Goal: Task Accomplishment & Management: Complete application form

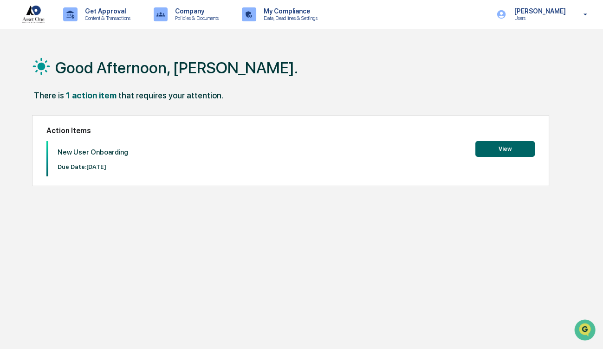
click at [512, 151] on button "View" at bounding box center [504, 149] width 59 height 16
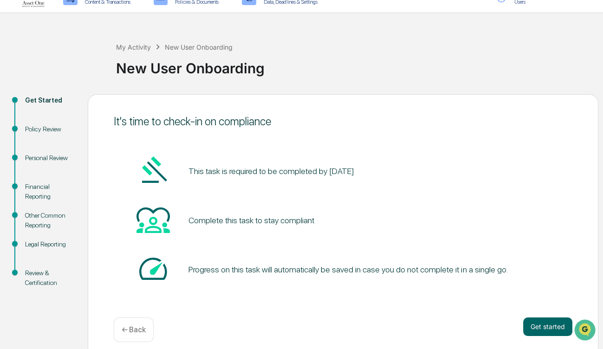
scroll to position [25, 0]
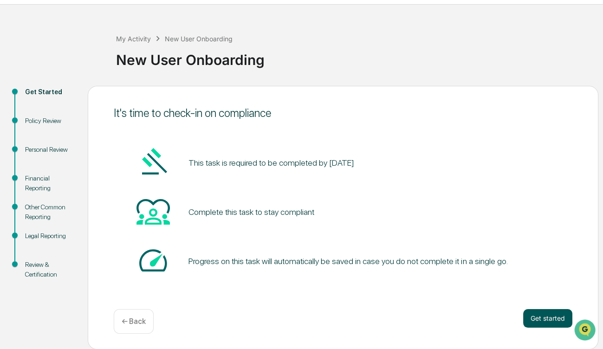
click at [545, 315] on button "Get started" at bounding box center [547, 318] width 49 height 19
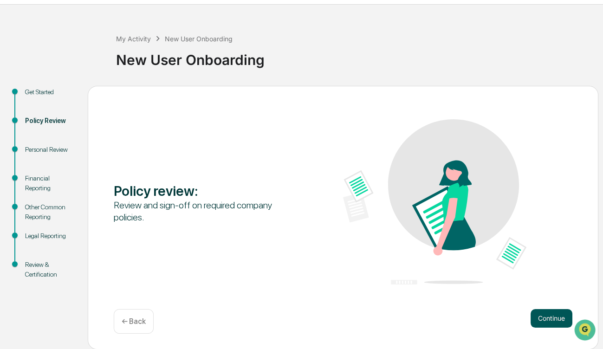
click at [552, 315] on button "Continue" at bounding box center [551, 318] width 42 height 19
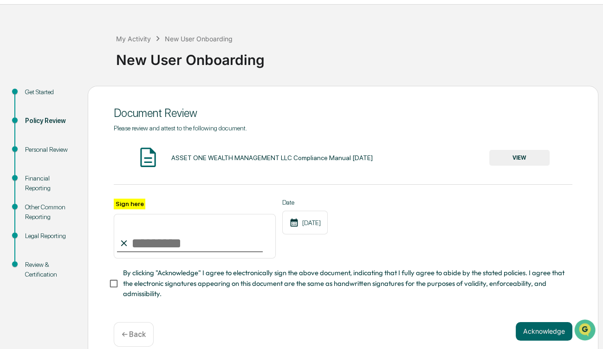
click at [134, 246] on input "Sign here" at bounding box center [195, 236] width 162 height 45
click at [131, 202] on label "Sign here" at bounding box center [130, 204] width 32 height 11
click at [131, 214] on input "Sign here" at bounding box center [195, 236] width 162 height 45
type input "**********"
click at [551, 333] on button "Acknowledge" at bounding box center [544, 331] width 57 height 19
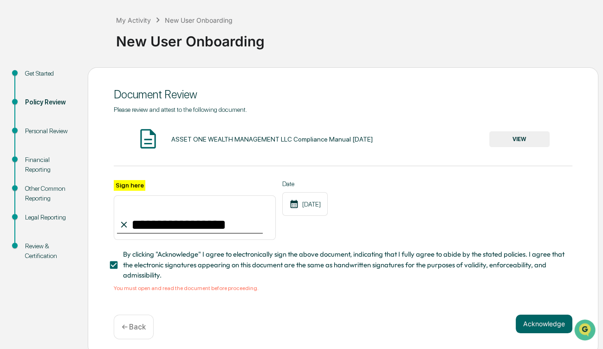
scroll to position [52, 0]
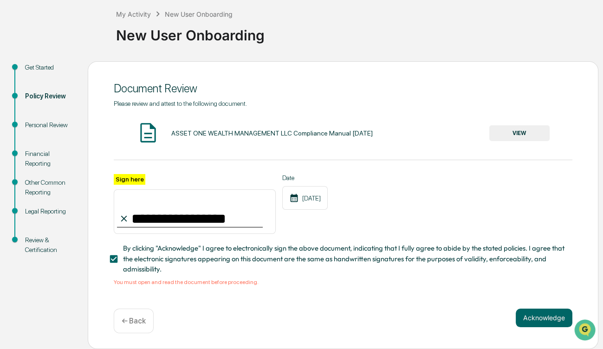
click at [504, 130] on button "VIEW" at bounding box center [519, 133] width 60 height 16
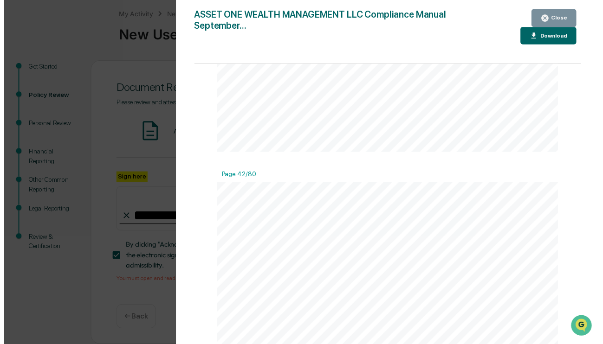
scroll to position [19492, 0]
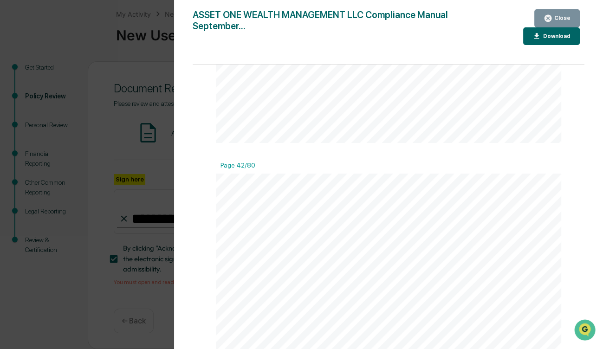
click at [566, 19] on div "Close" at bounding box center [561, 18] width 18 height 6
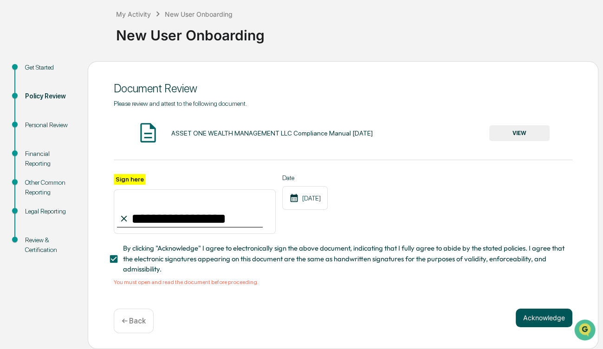
click at [540, 320] on button "Acknowledge" at bounding box center [544, 318] width 57 height 19
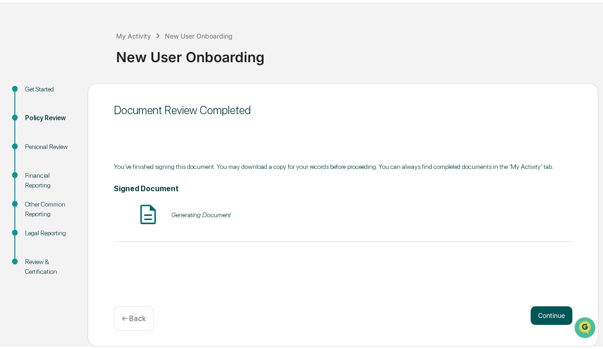
scroll to position [25, 0]
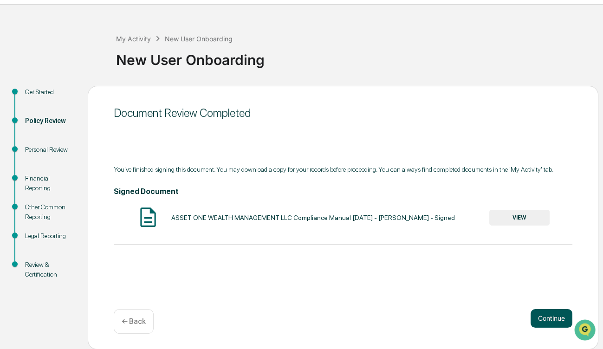
click at [549, 317] on button "Continue" at bounding box center [551, 318] width 42 height 19
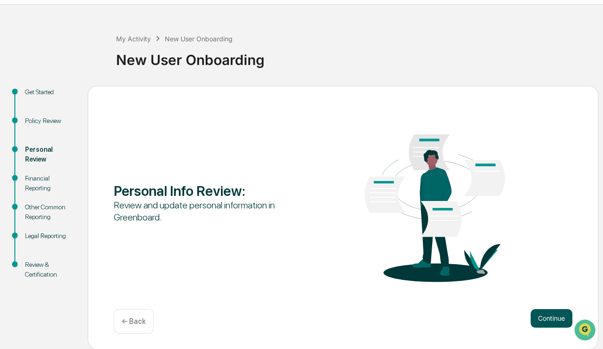
click at [545, 316] on button "Continue" at bounding box center [551, 318] width 42 height 19
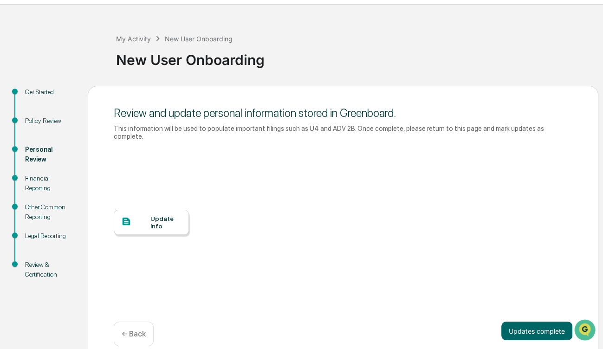
click at [157, 215] on div "Update Info" at bounding box center [165, 222] width 31 height 15
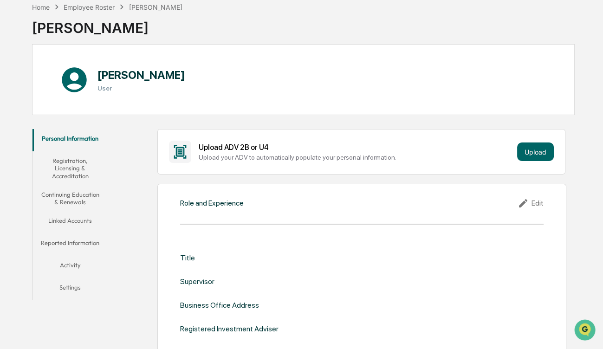
scroll to position [93, 0]
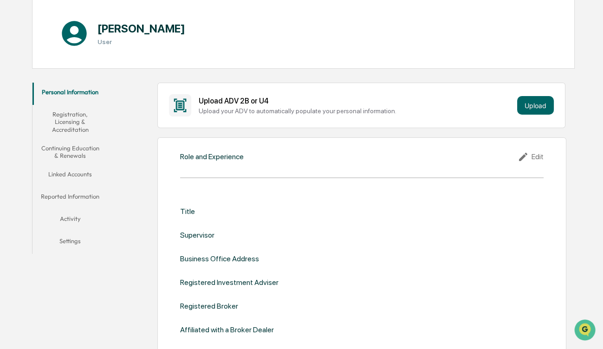
click at [191, 210] on div "Title" at bounding box center [187, 211] width 15 height 9
click at [232, 153] on div "Role and Experience" at bounding box center [212, 156] width 64 height 9
click at [530, 102] on button "Upload" at bounding box center [535, 105] width 37 height 19
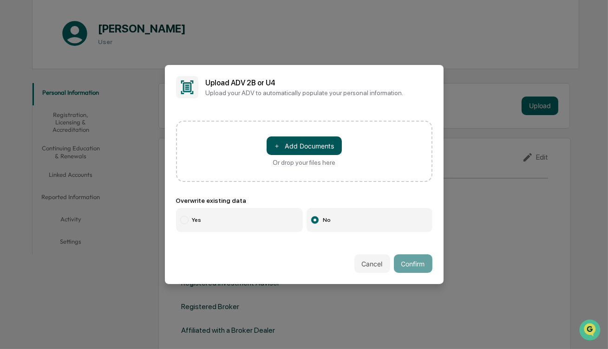
click at [302, 144] on button "＋ Add Documents" at bounding box center [303, 145] width 75 height 19
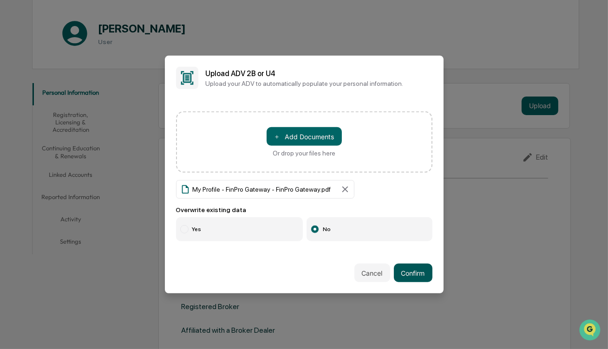
click at [412, 271] on button "Confirm" at bounding box center [413, 273] width 39 height 19
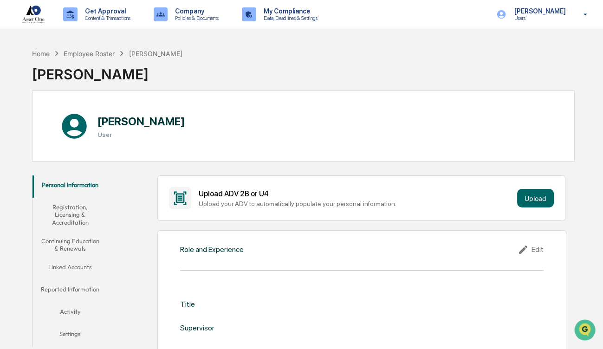
scroll to position [46, 0]
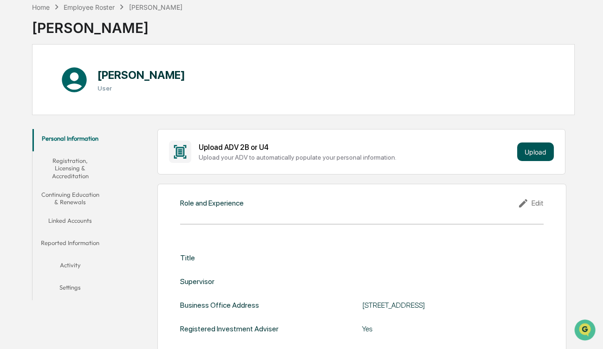
click at [537, 149] on button "Upload" at bounding box center [535, 151] width 37 height 19
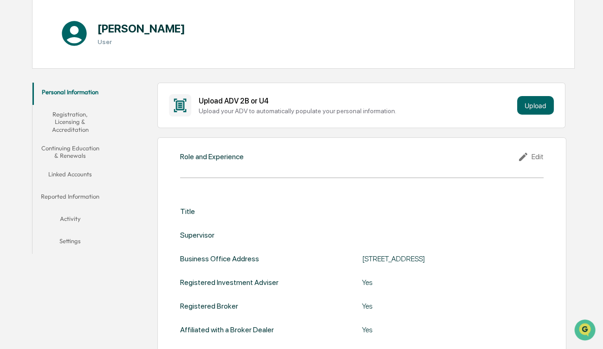
scroll to position [139, 0]
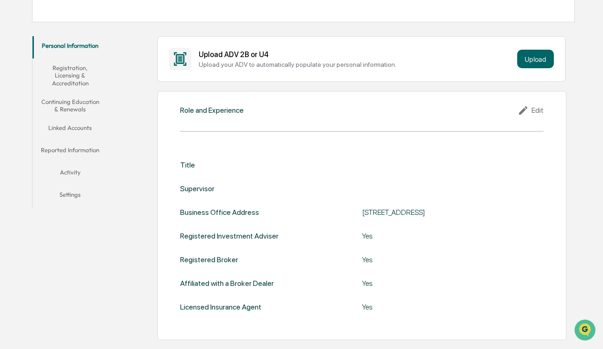
click at [186, 163] on div "Title" at bounding box center [187, 165] width 15 height 9
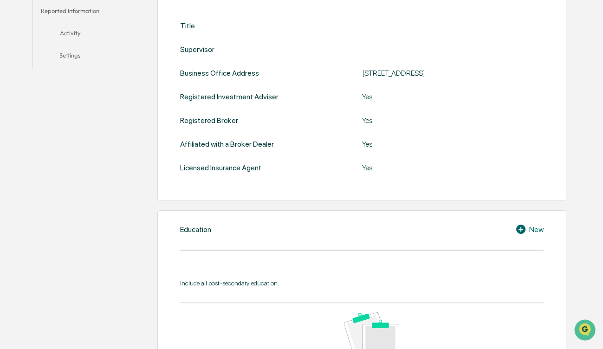
scroll to position [325, 0]
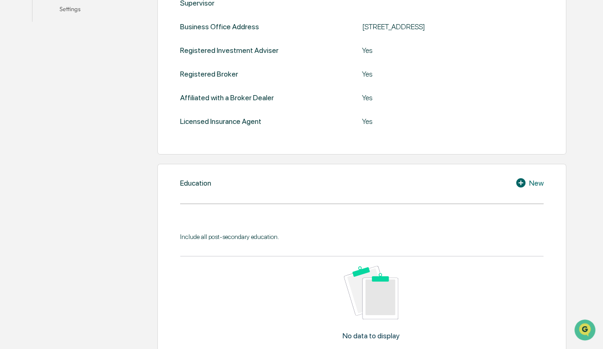
click at [532, 182] on div "New" at bounding box center [529, 182] width 28 height 11
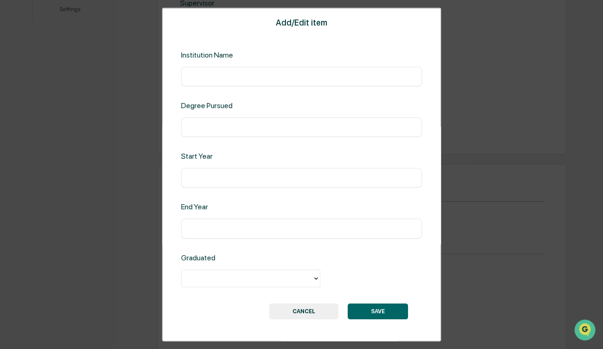
click at [210, 75] on input "text" at bounding box center [301, 76] width 227 height 9
type input "**********"
type input "****"
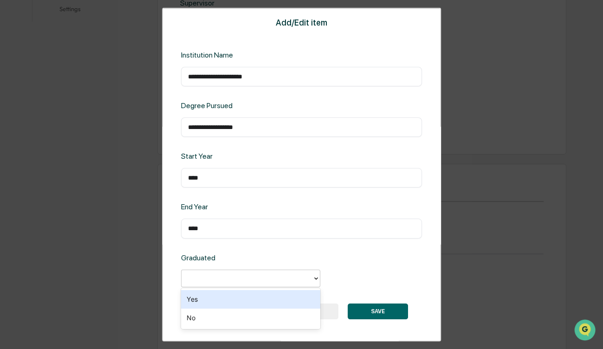
click at [229, 282] on div at bounding box center [247, 278] width 122 height 11
click at [226, 297] on div "Yes" at bounding box center [250, 299] width 139 height 19
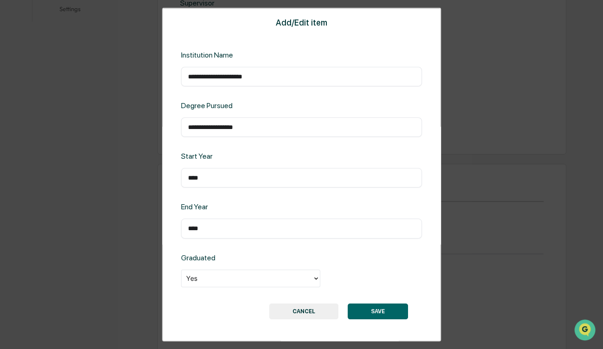
click at [385, 310] on button "SAVE" at bounding box center [378, 311] width 60 height 16
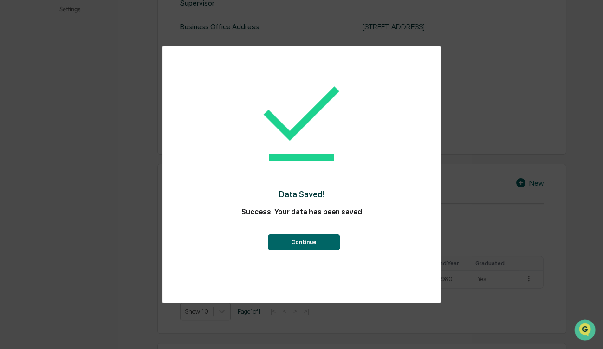
click at [306, 243] on button "Continue" at bounding box center [304, 242] width 72 height 16
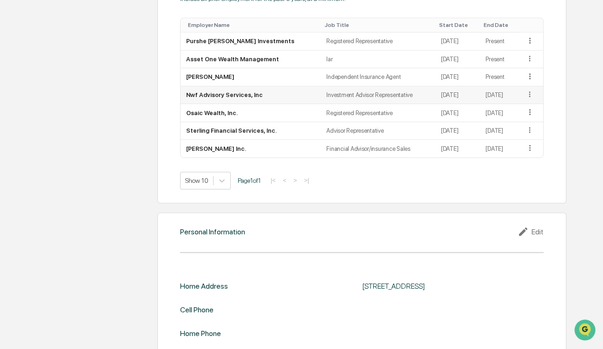
scroll to position [760, 0]
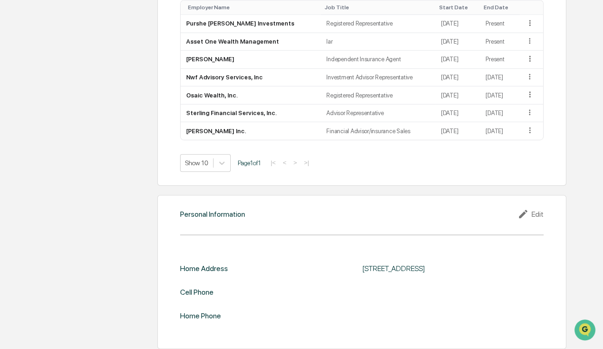
click at [541, 211] on div "Edit" at bounding box center [530, 213] width 26 height 11
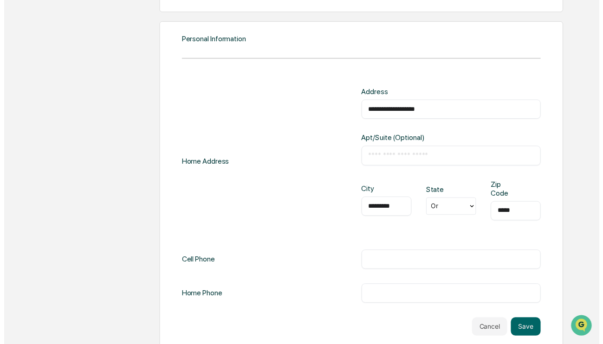
scroll to position [937, 0]
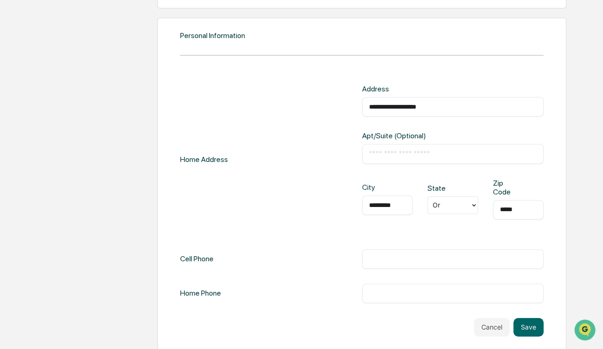
click at [383, 254] on input "text" at bounding box center [453, 258] width 168 height 9
type input "**********"
click at [532, 322] on button "Save" at bounding box center [528, 327] width 30 height 19
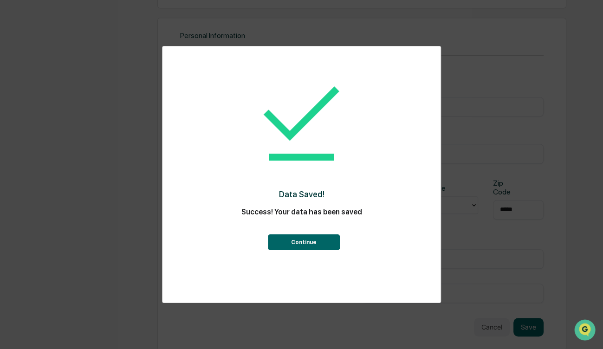
click at [297, 245] on button "Continue" at bounding box center [304, 242] width 72 height 16
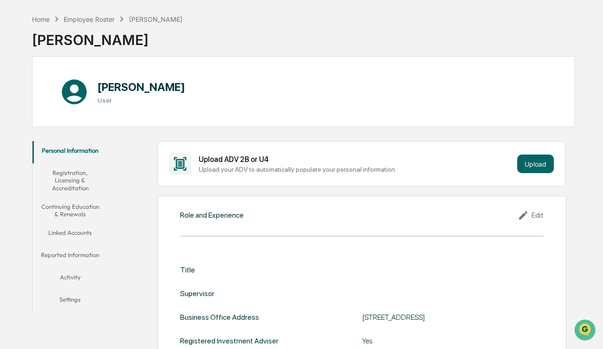
scroll to position [0, 0]
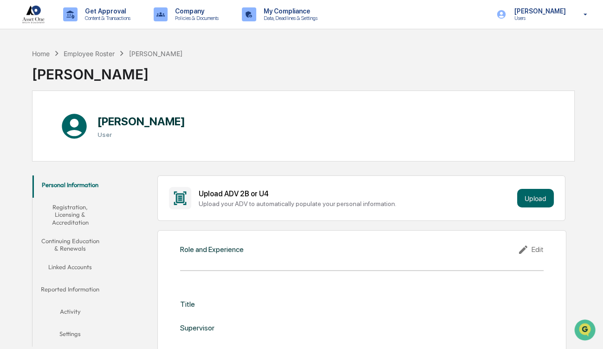
click at [77, 211] on button "Registration, Licensing & Accreditation" at bounding box center [70, 215] width 76 height 34
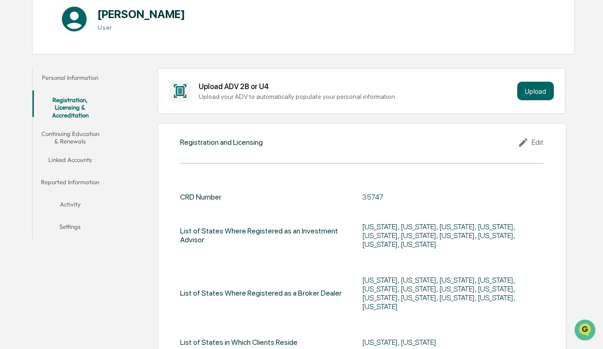
scroll to position [139, 0]
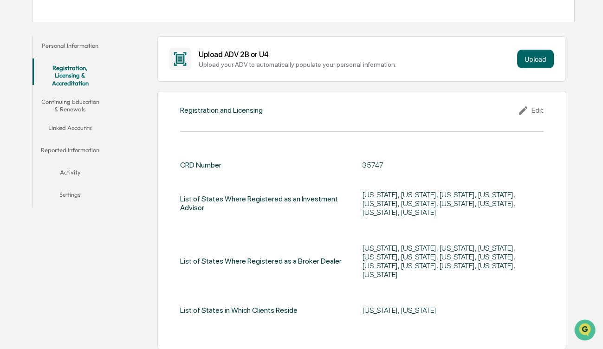
click at [544, 107] on div "Registration and Licensing Edit CRD Number 35747 List of States Where Registere…" at bounding box center [361, 220] width 409 height 258
click at [533, 110] on div "Edit" at bounding box center [530, 110] width 26 height 11
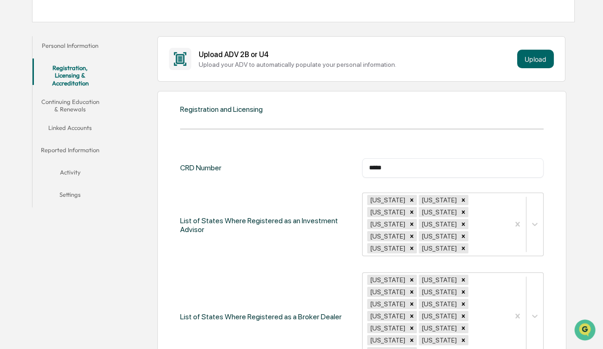
drag, startPoint x: 394, startPoint y: 163, endPoint x: 346, endPoint y: 167, distance: 47.9
click at [346, 167] on div "CRD Number ***** ​" at bounding box center [361, 167] width 363 height 19
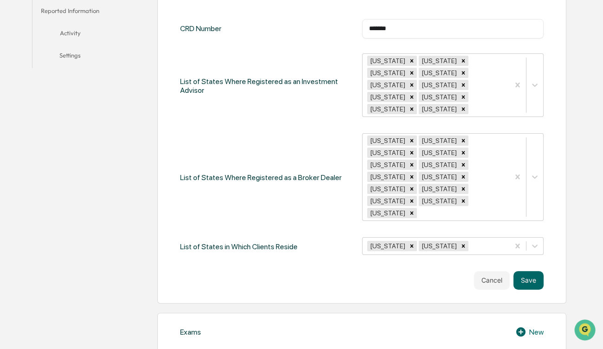
scroll to position [325, 0]
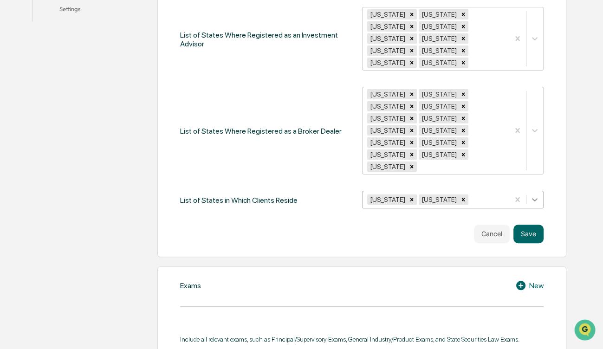
type input "*******"
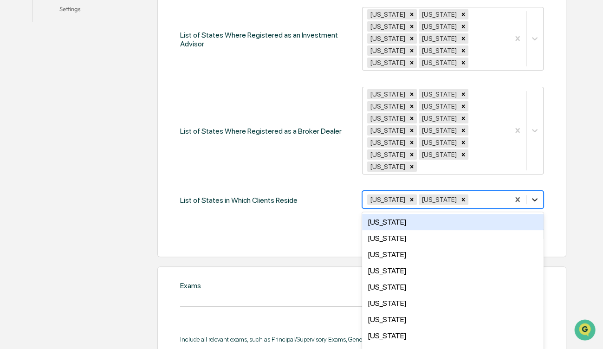
click at [537, 195] on icon at bounding box center [534, 199] width 9 height 9
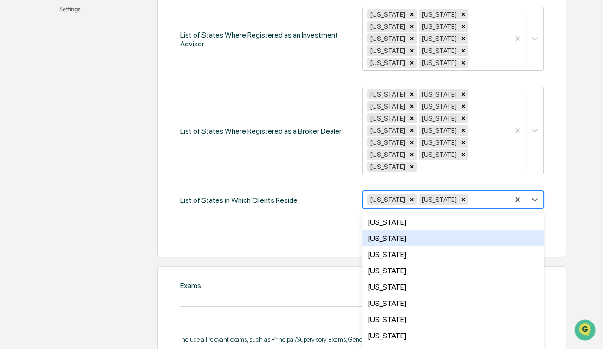
click at [373, 230] on div "Alaska" at bounding box center [453, 238] width 182 height 16
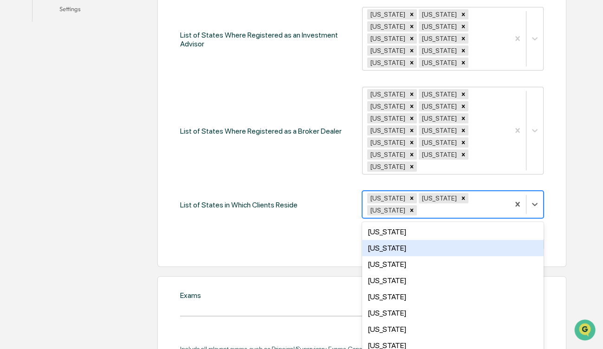
click at [409, 240] on div "Arizona" at bounding box center [453, 248] width 182 height 16
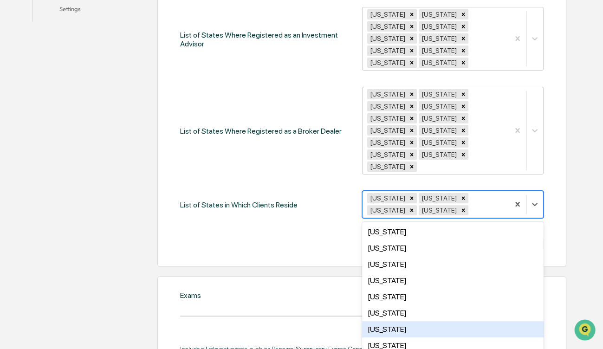
click at [411, 321] on div "Georgia" at bounding box center [453, 329] width 182 height 16
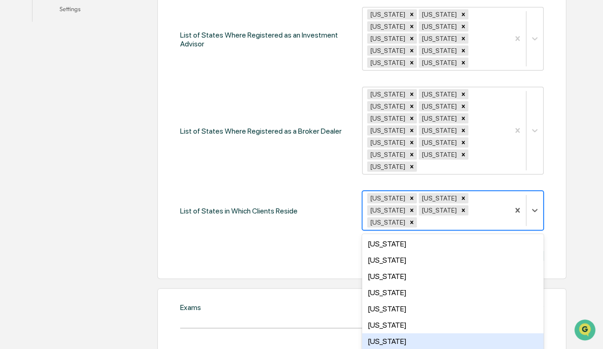
click at [394, 333] on div "Hawaii" at bounding box center [453, 341] width 182 height 16
click at [387, 333] on div "Idaho" at bounding box center [453, 341] width 182 height 16
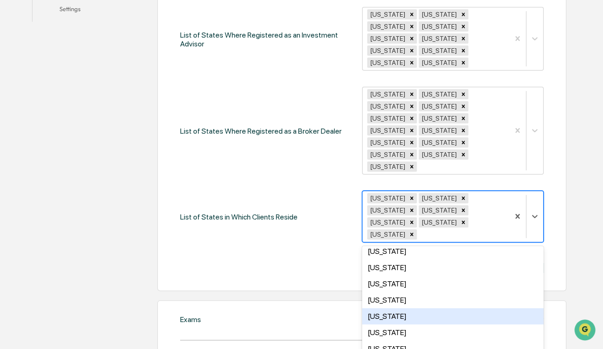
scroll to position [278, 0]
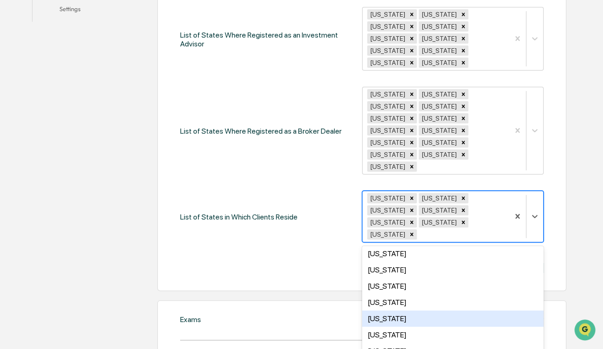
click at [432, 310] on div "Nevada" at bounding box center [453, 318] width 182 height 16
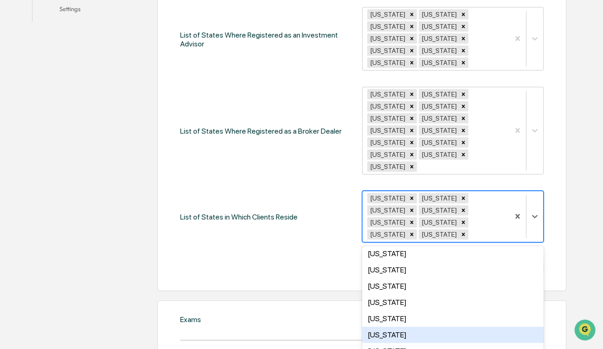
click at [433, 327] on div "New Jersey" at bounding box center [453, 335] width 182 height 16
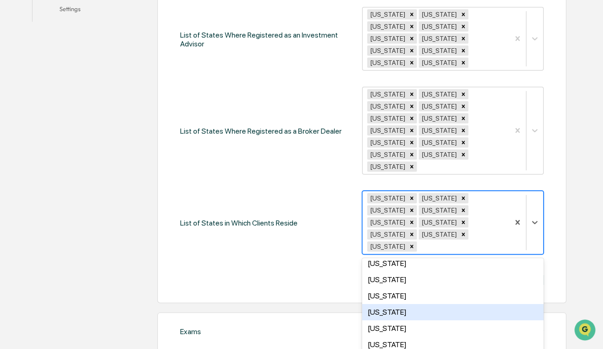
scroll to position [325, 0]
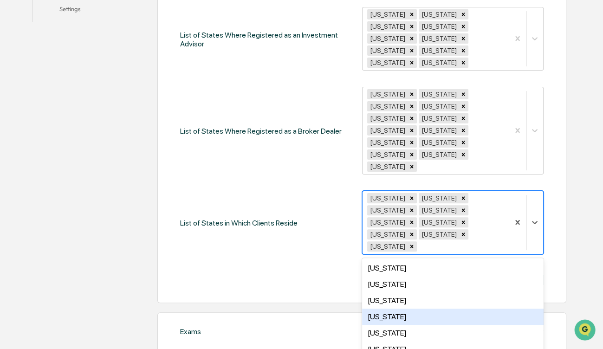
click at [434, 309] on div "New York" at bounding box center [453, 317] width 182 height 16
click at [433, 309] on div "North Carolina" at bounding box center [453, 317] width 182 height 16
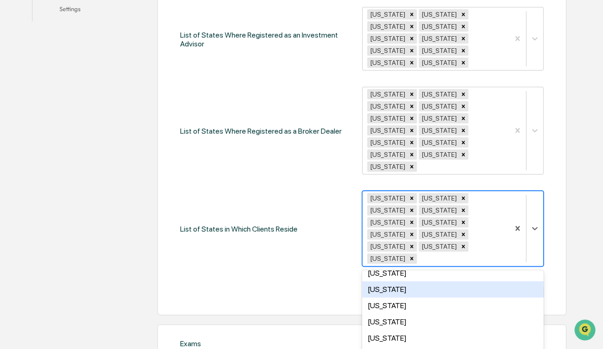
scroll to position [371, 0]
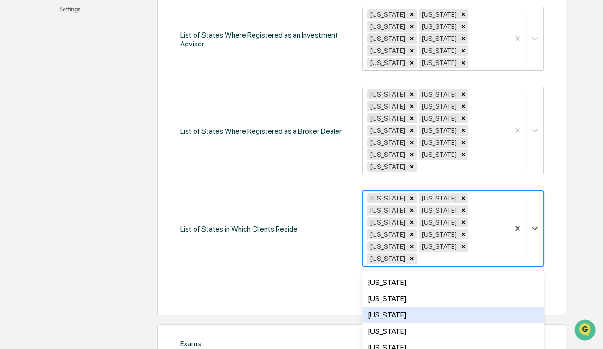
click at [438, 307] on div "Oklahoma" at bounding box center [453, 315] width 182 height 16
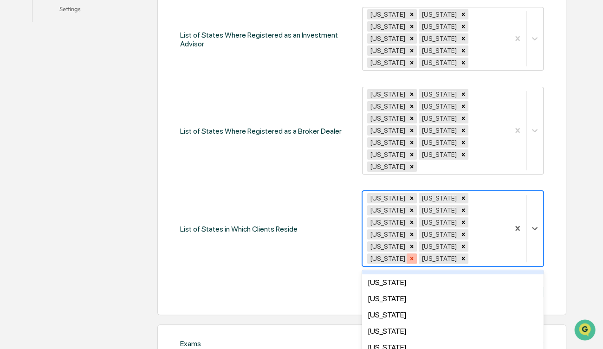
click at [415, 255] on icon "Remove North Carolina" at bounding box center [411, 258] width 6 height 6
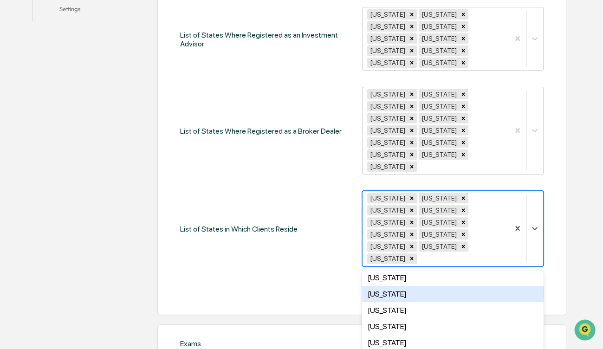
click at [393, 286] on div "Missouri" at bounding box center [453, 294] width 182 height 16
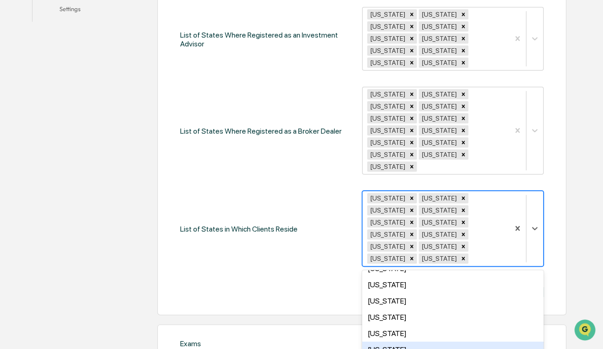
scroll to position [464, 0]
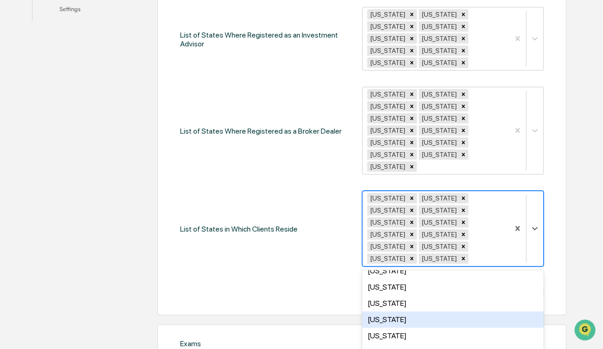
click at [414, 311] on div "Utah" at bounding box center [453, 319] width 182 height 16
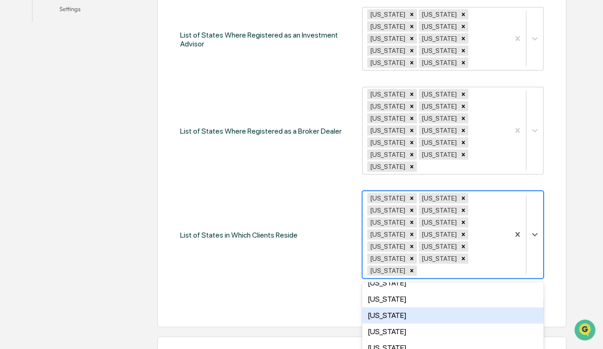
scroll to position [472, 0]
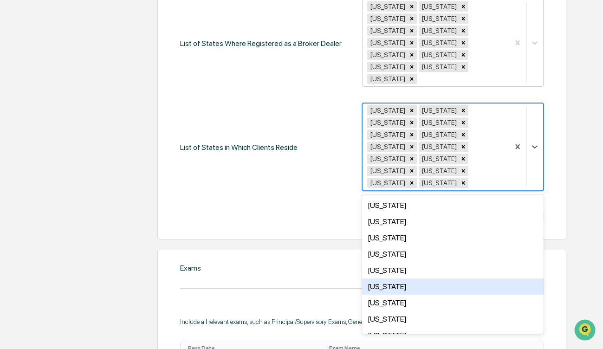
scroll to position [39, 0]
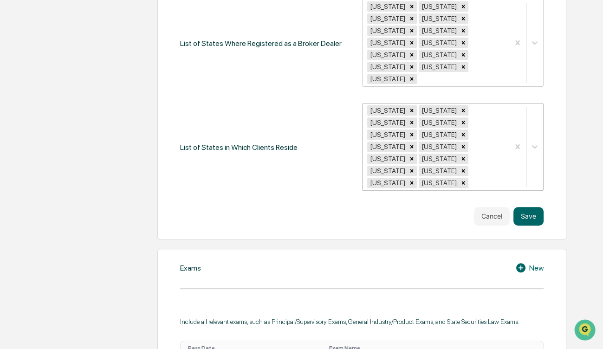
click at [307, 207] on div "Cancel Save" at bounding box center [361, 216] width 363 height 19
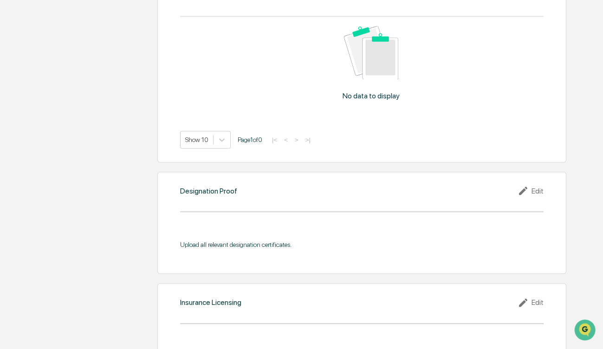
scroll to position [1016, 0]
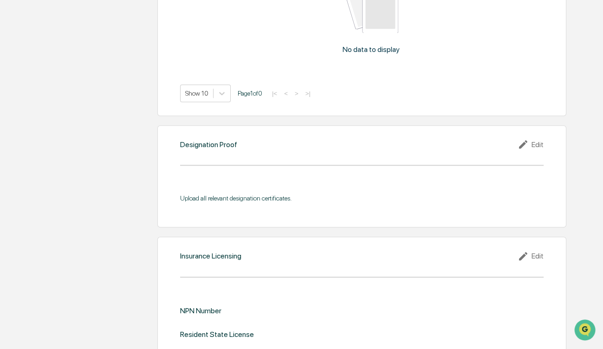
click at [538, 251] on div "Edit" at bounding box center [530, 256] width 26 height 11
click at [421, 309] on input "text" at bounding box center [453, 313] width 168 height 9
type input "*******"
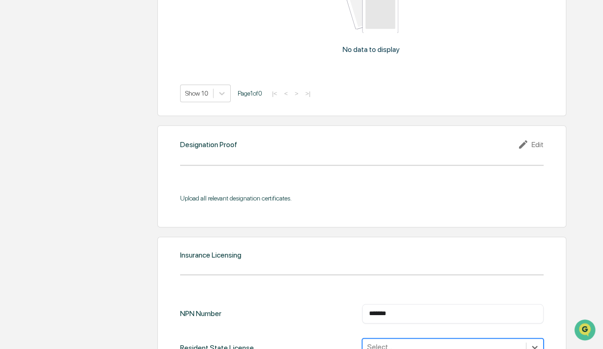
scroll to position [1105, 0]
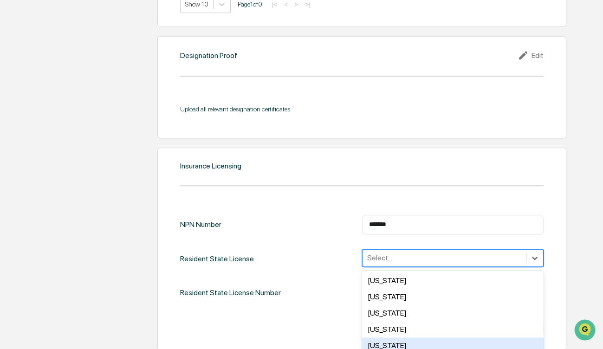
click at [426, 267] on div "50 results available. Use Up and Down to choose options, press Enter to select …" at bounding box center [453, 258] width 182 height 18
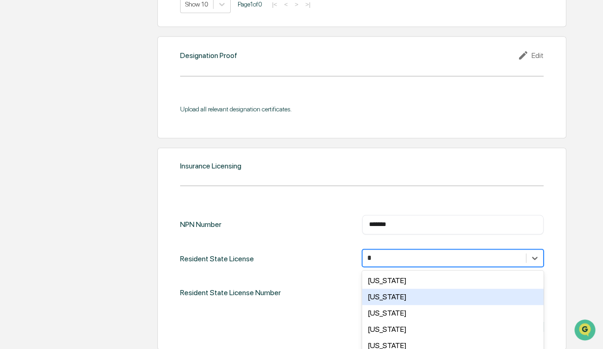
type input "**"
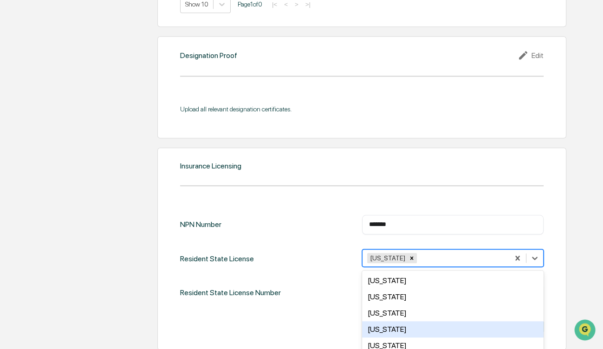
click at [328, 246] on div "NPN Number ******* ​ Resident State License option Oregon, selected. 49 results…" at bounding box center [361, 275] width 363 height 121
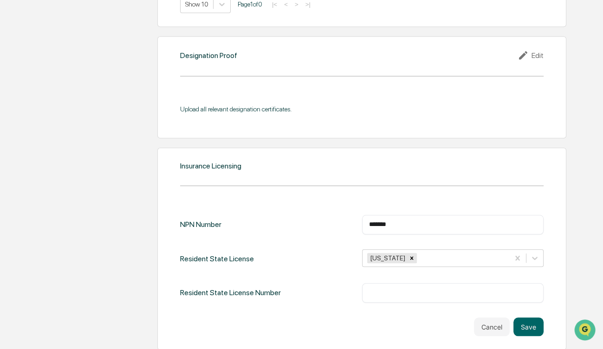
click at [378, 288] on input "text" at bounding box center [453, 292] width 168 height 9
type input "*******"
click at [528, 317] on button "Save" at bounding box center [528, 326] width 30 height 19
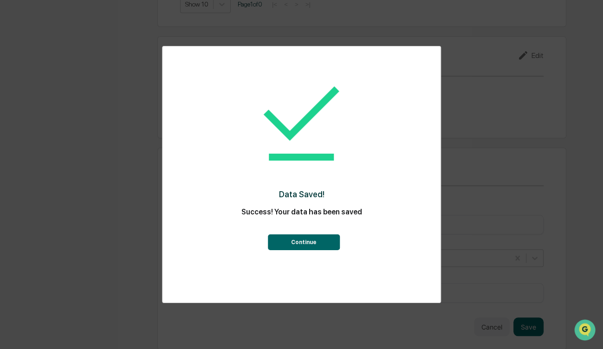
click at [299, 243] on button "Continue" at bounding box center [304, 242] width 72 height 16
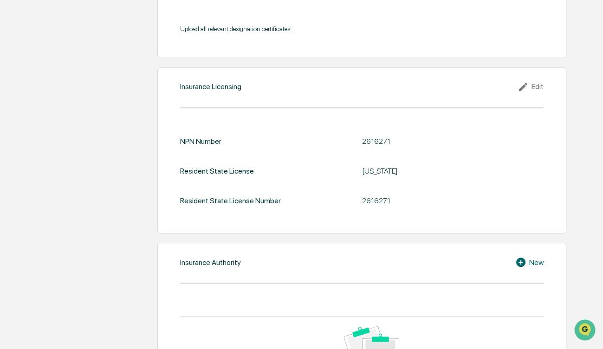
scroll to position [1198, 0]
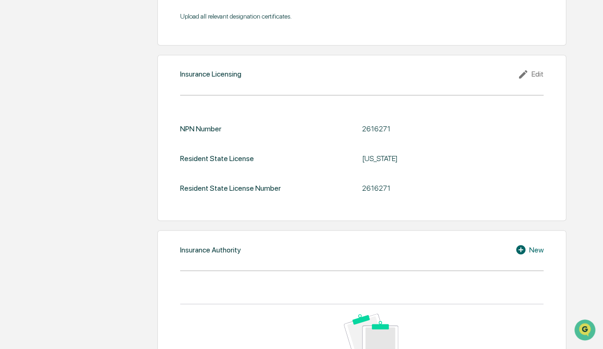
click at [535, 244] on div "New" at bounding box center [529, 249] width 28 height 11
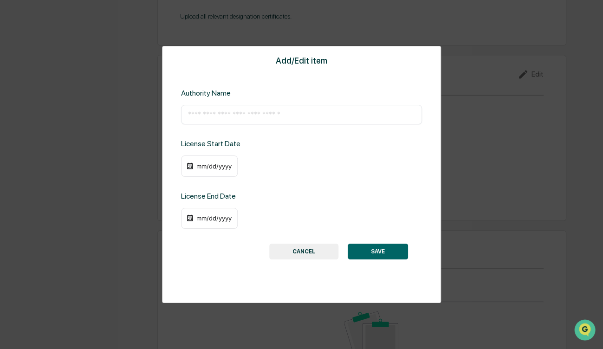
click at [299, 253] on button "CANCEL" at bounding box center [303, 252] width 69 height 16
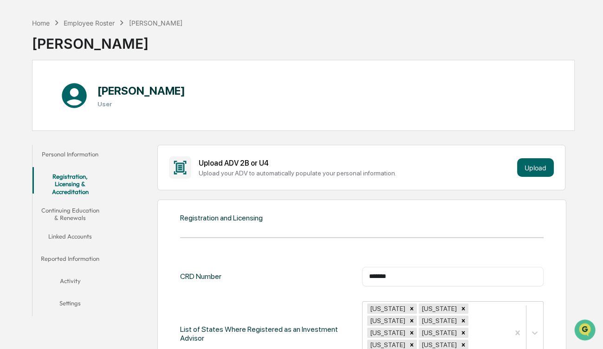
scroll to position [0, 0]
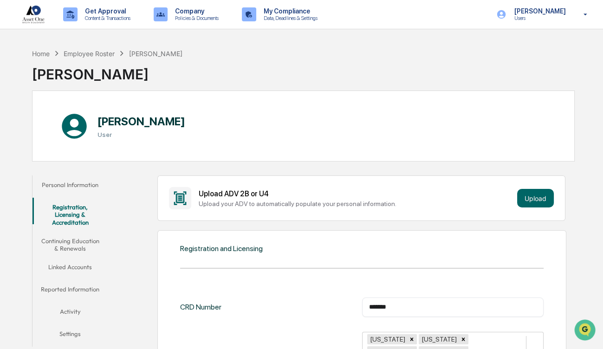
click at [87, 234] on button "Continuing Education & Renewals" at bounding box center [70, 245] width 76 height 26
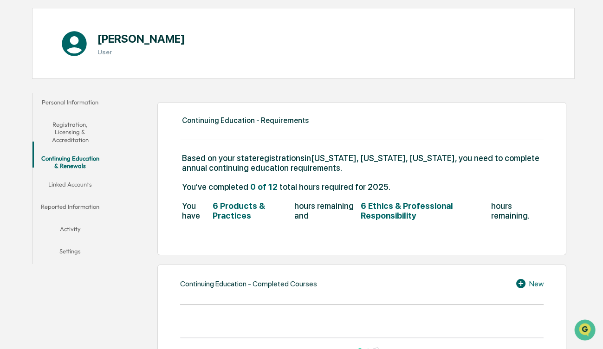
scroll to position [93, 0]
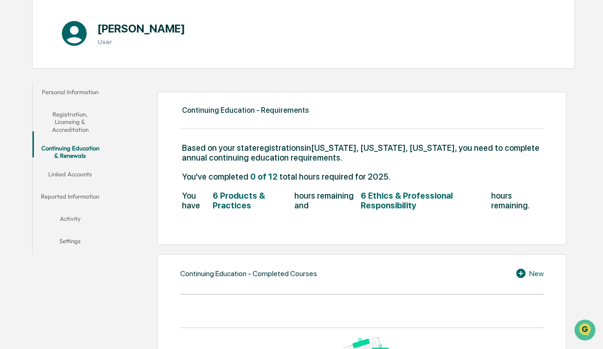
click at [535, 274] on div "New" at bounding box center [529, 273] width 28 height 11
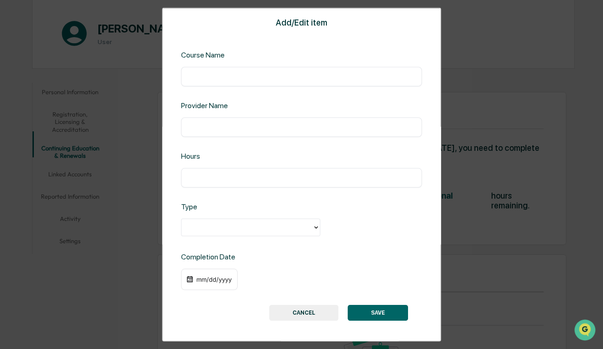
click at [202, 80] on input "text" at bounding box center [301, 76] width 227 height 9
click at [307, 310] on button "CANCEL" at bounding box center [303, 312] width 69 height 16
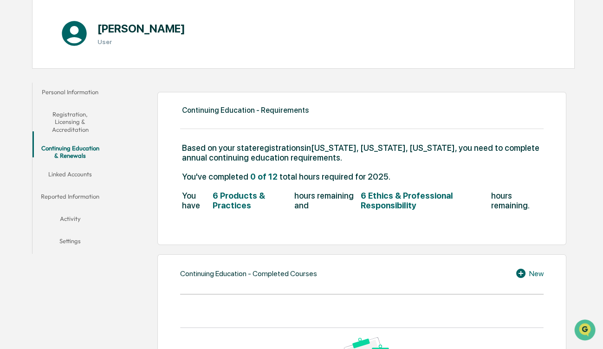
click at [533, 274] on div "New" at bounding box center [529, 273] width 28 height 11
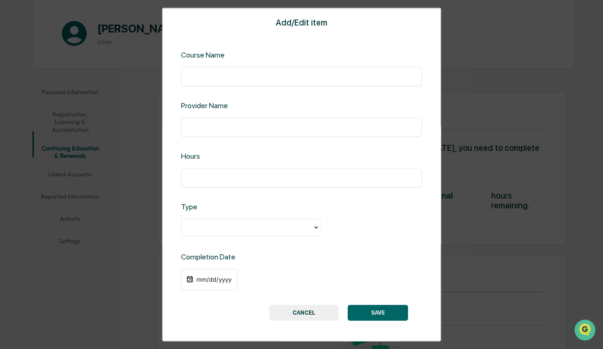
click at [234, 81] on input "text" at bounding box center [301, 76] width 227 height 9
type input "**********"
type input "*****"
type input "*"
click at [284, 235] on div at bounding box center [250, 228] width 139 height 18
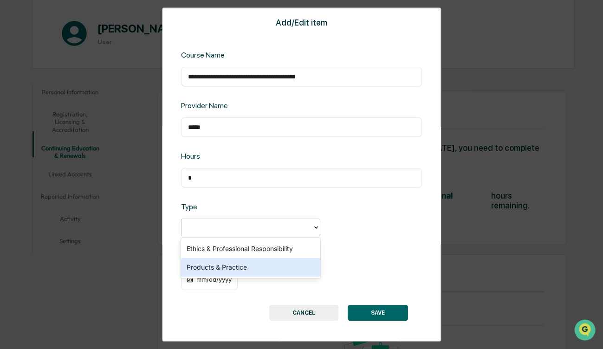
click at [259, 266] on div "Products & Practice" at bounding box center [250, 267] width 139 height 19
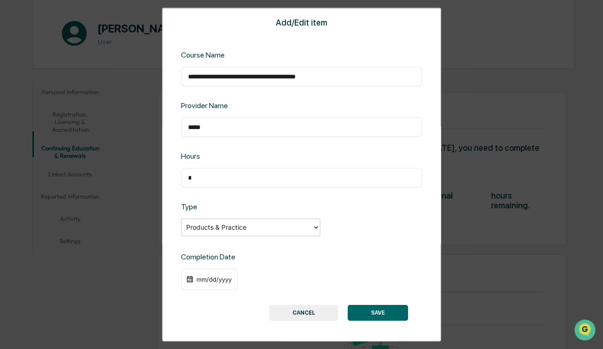
click at [252, 277] on div "mm/dd/yyyy" at bounding box center [301, 279] width 241 height 21
click at [200, 280] on div "mm/dd/yyyy" at bounding box center [213, 279] width 37 height 7
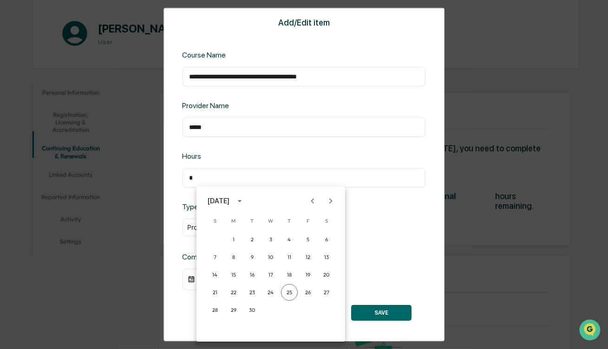
click at [313, 200] on icon "Previous month" at bounding box center [312, 200] width 3 height 5
click at [212, 292] on button "17" at bounding box center [215, 292] width 17 height 17
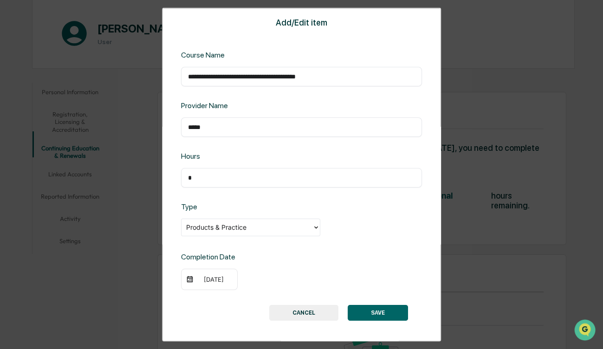
click at [368, 313] on button "SAVE" at bounding box center [378, 312] width 60 height 16
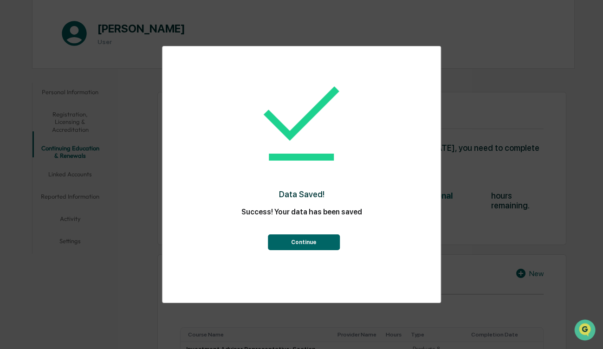
click at [310, 244] on button "Continue" at bounding box center [304, 242] width 72 height 16
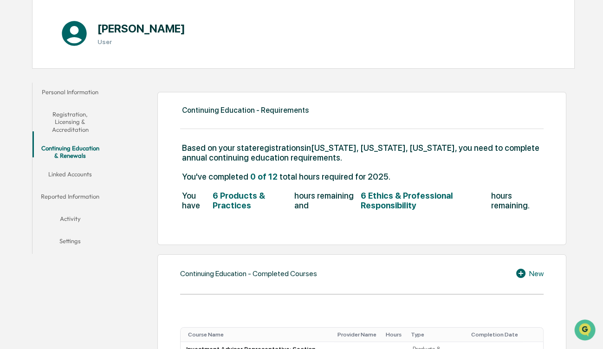
scroll to position [186, 0]
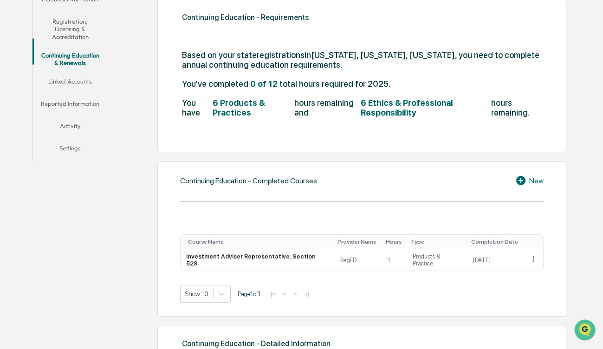
click at [522, 179] on icon at bounding box center [520, 180] width 9 height 9
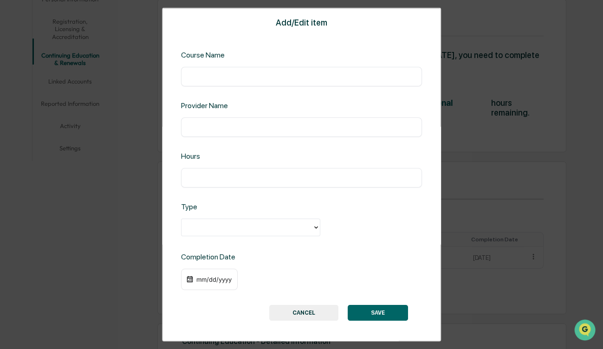
click at [233, 81] on div "​" at bounding box center [301, 76] width 241 height 19
click at [229, 77] on input "text" at bounding box center [301, 76] width 227 height 9
type input "**********"
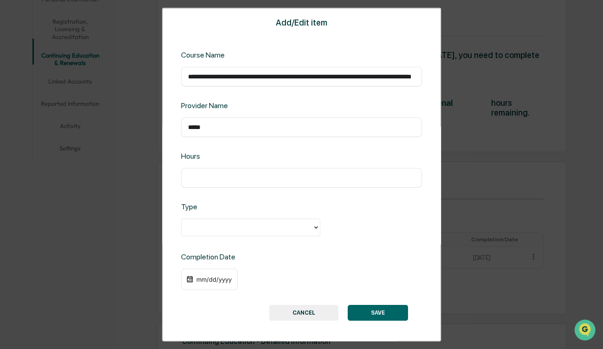
type input "*****"
type input "*"
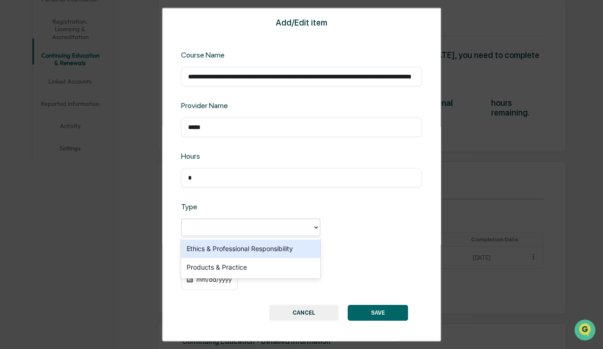
click at [272, 229] on div at bounding box center [247, 227] width 122 height 11
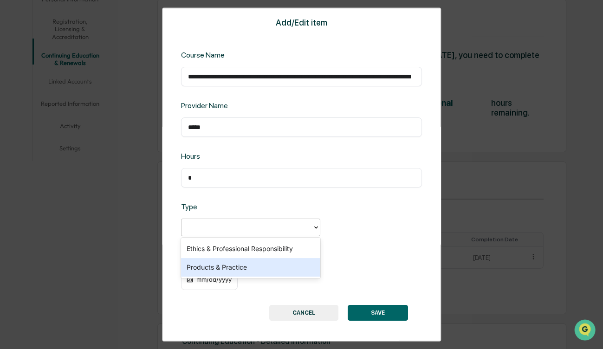
click at [265, 266] on div "Products & Practice" at bounding box center [250, 267] width 139 height 19
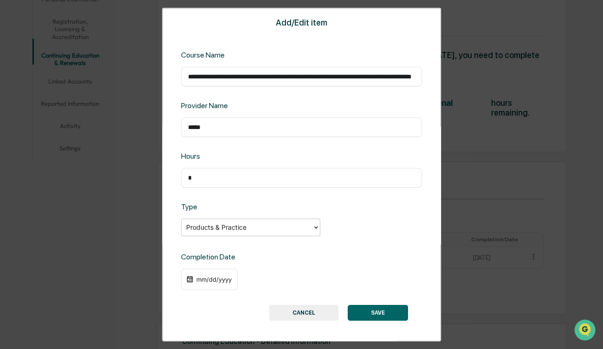
click at [250, 281] on div "mm/dd/yyyy" at bounding box center [301, 279] width 241 height 21
click at [221, 283] on div "mm/dd/yyyy" at bounding box center [209, 279] width 57 height 21
click at [190, 278] on img at bounding box center [189, 279] width 7 height 7
click at [198, 278] on div "mm/dd/yyyy" at bounding box center [213, 279] width 37 height 7
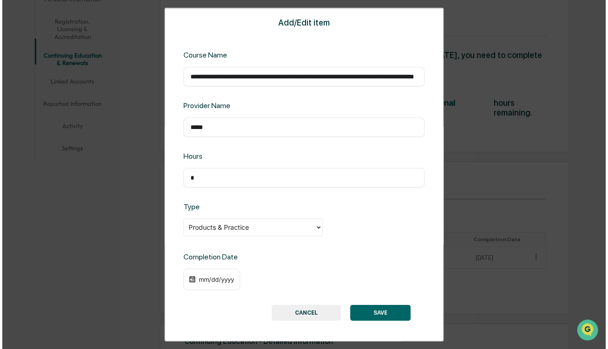
scroll to position [186, 0]
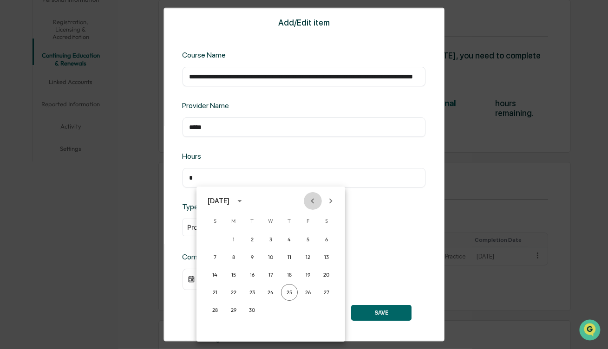
click at [311, 200] on icon "Previous month" at bounding box center [312, 201] width 10 height 10
click at [213, 272] on button "10" at bounding box center [215, 274] width 17 height 17
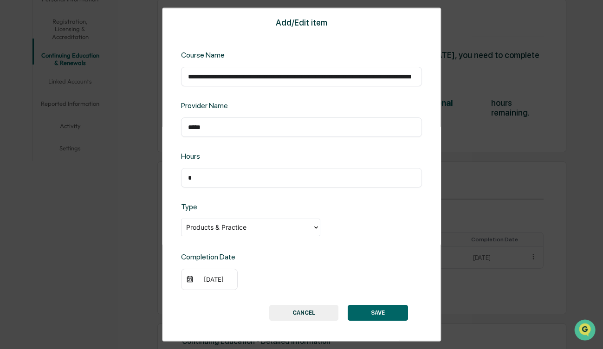
click at [375, 313] on button "SAVE" at bounding box center [378, 312] width 60 height 16
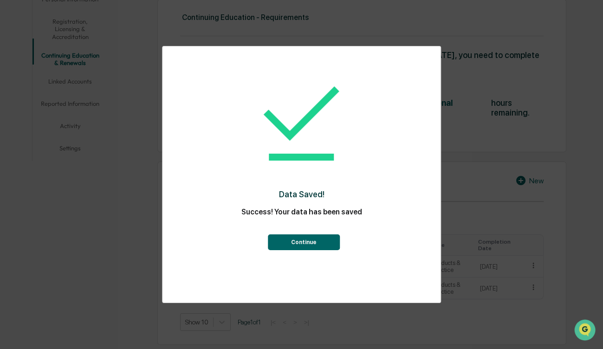
click at [305, 246] on button "Continue" at bounding box center [304, 242] width 72 height 16
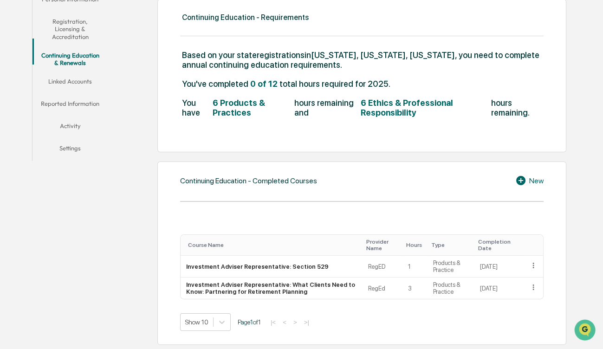
click at [531, 180] on div "New" at bounding box center [529, 180] width 28 height 11
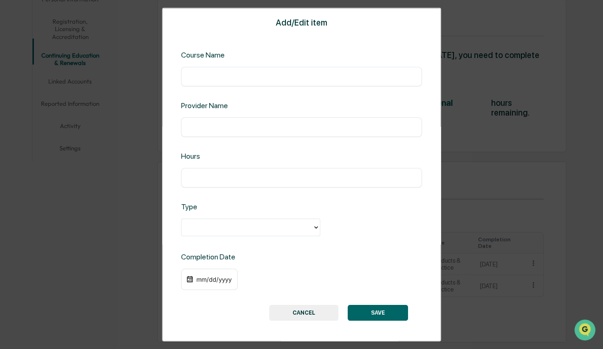
click at [252, 76] on input "text" at bounding box center [301, 76] width 227 height 9
type input "**********"
type input "*****"
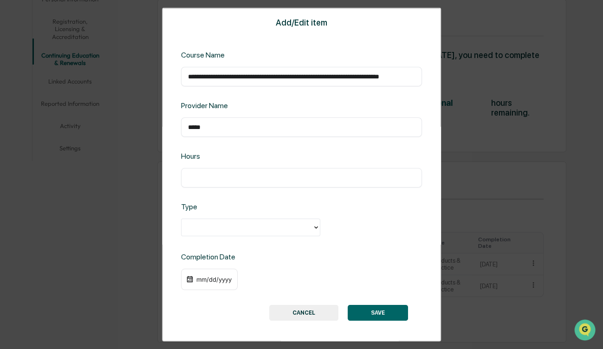
click at [229, 178] on input "text" at bounding box center [301, 177] width 227 height 9
type input "*"
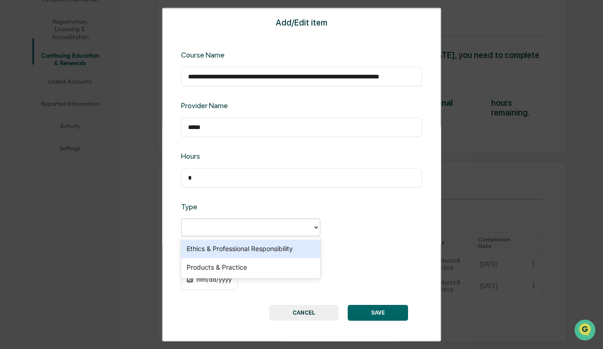
click at [223, 229] on div at bounding box center [247, 227] width 122 height 11
click at [223, 246] on div "Ethics & Professional Responsibility" at bounding box center [250, 248] width 139 height 19
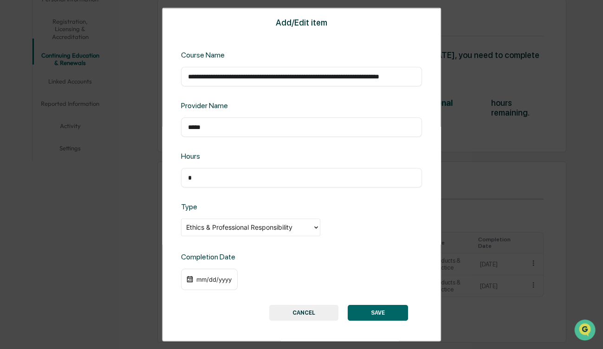
click at [205, 278] on div "mm/dd/yyyy" at bounding box center [213, 279] width 37 height 7
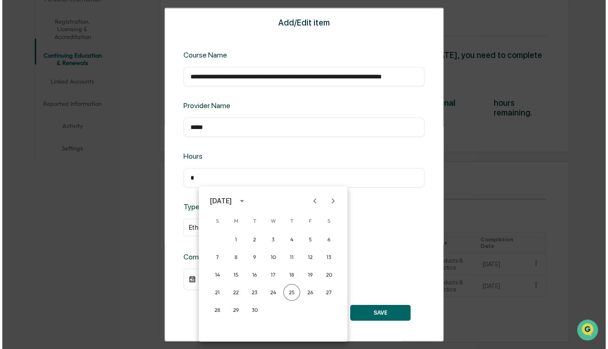
scroll to position [186, 0]
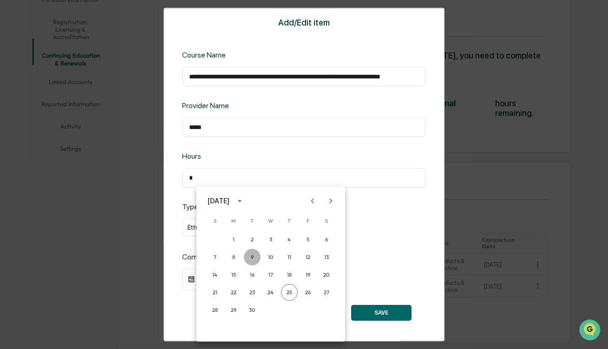
click at [252, 256] on button "9" at bounding box center [252, 257] width 17 height 17
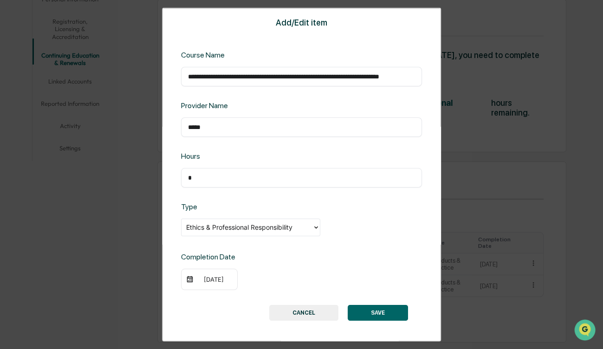
click at [373, 311] on button "SAVE" at bounding box center [378, 312] width 60 height 16
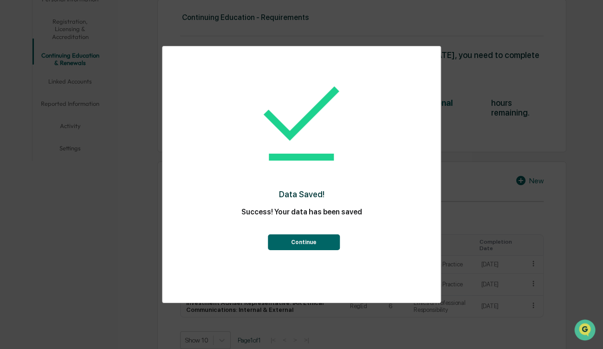
click at [301, 242] on button "Continue" at bounding box center [304, 242] width 72 height 16
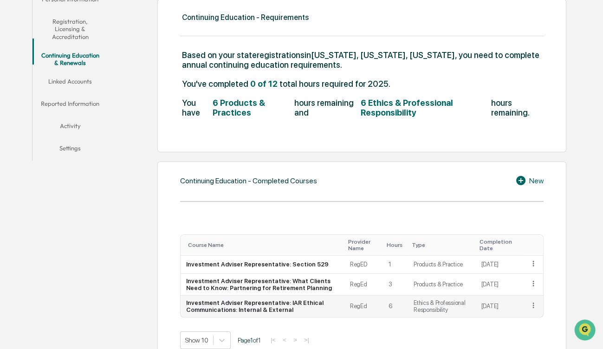
click at [282, 311] on td "Investment Adviser Representative: IAR Ethical Communications: Internal & Exter…" at bounding box center [263, 306] width 164 height 21
click at [532, 310] on icon at bounding box center [533, 305] width 9 height 9
click at [524, 325] on div "Edit" at bounding box center [523, 318] width 30 height 15
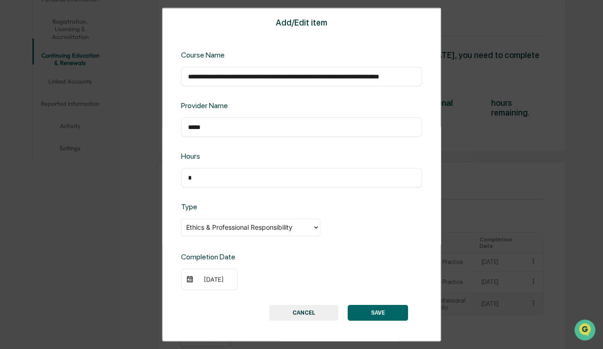
click at [190, 279] on img at bounding box center [189, 279] width 7 height 7
click at [199, 278] on div "09/09/2025" at bounding box center [213, 279] width 37 height 7
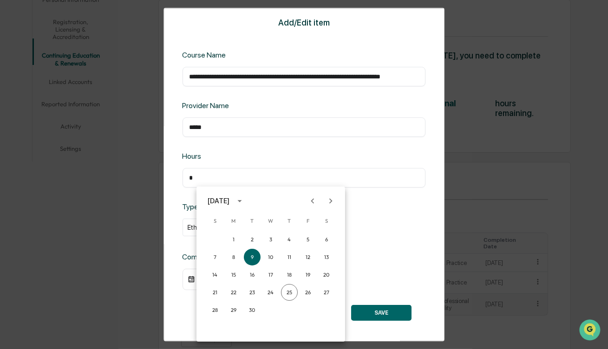
click at [310, 202] on icon "Previous month" at bounding box center [312, 201] width 10 height 10
click at [328, 256] on button "9" at bounding box center [326, 257] width 17 height 17
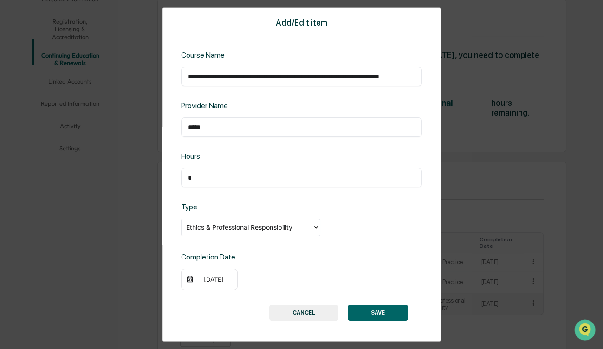
click at [364, 313] on button "SAVE" at bounding box center [378, 312] width 60 height 16
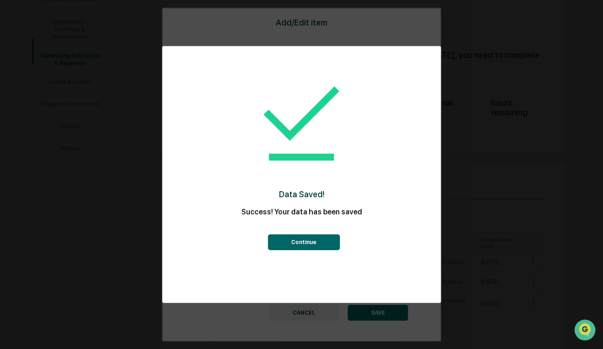
click at [310, 247] on button "Continue" at bounding box center [304, 242] width 72 height 16
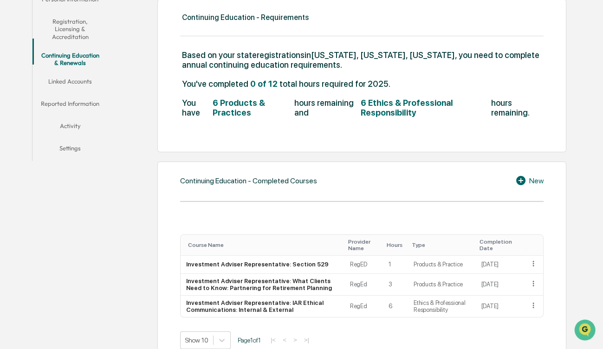
click at [534, 181] on div "New" at bounding box center [529, 180] width 28 height 11
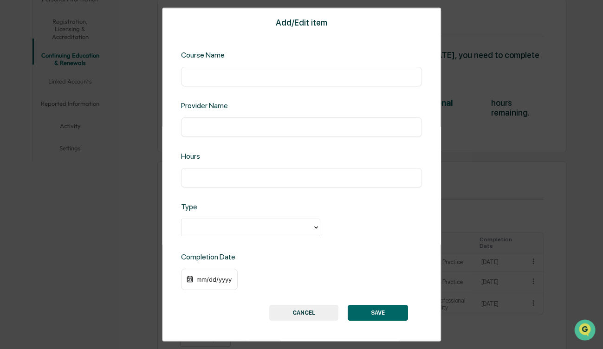
click at [227, 75] on input "text" at bounding box center [301, 76] width 227 height 9
type input "**********"
type input "*****"
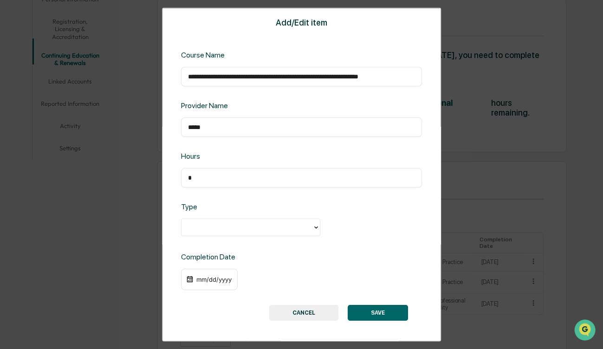
type input "*"
click at [246, 223] on div at bounding box center [247, 227] width 122 height 11
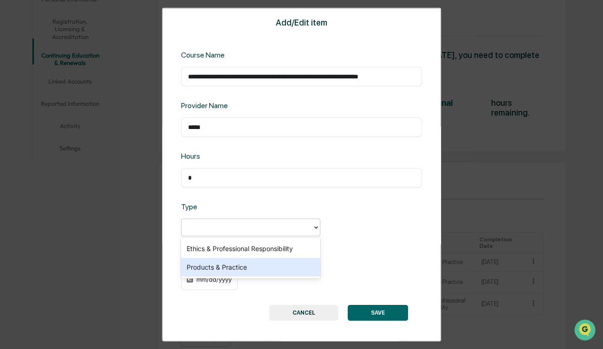
click at [248, 271] on div "Products & Practice" at bounding box center [250, 267] width 139 height 19
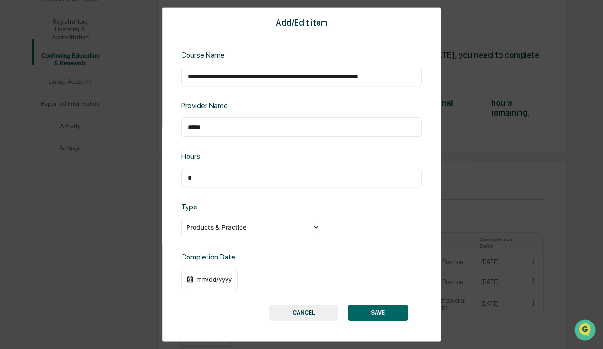
click at [190, 280] on img at bounding box center [189, 279] width 7 height 7
click at [195, 278] on div "mm/dd/yyyy" at bounding box center [209, 279] width 57 height 21
click at [203, 278] on div "mm/dd/yyyy" at bounding box center [213, 279] width 37 height 7
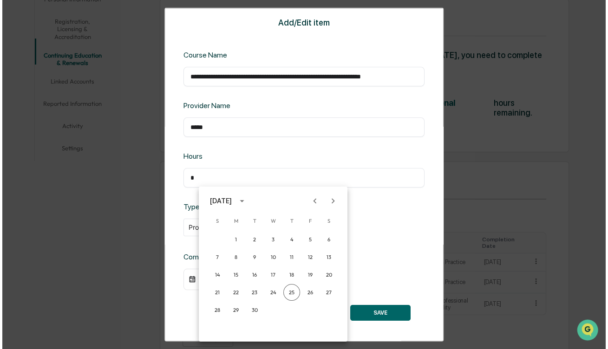
scroll to position [186, 0]
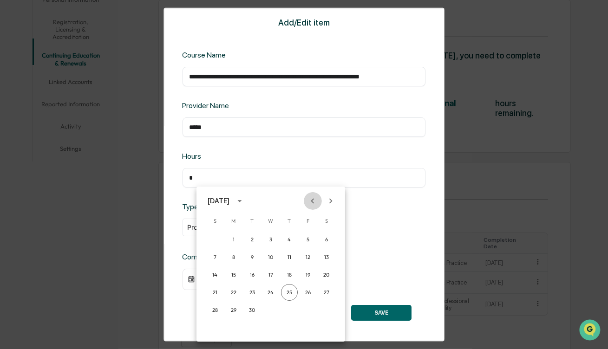
click at [310, 200] on icon "Previous month" at bounding box center [312, 201] width 10 height 10
click at [215, 324] on button "31" at bounding box center [215, 327] width 17 height 17
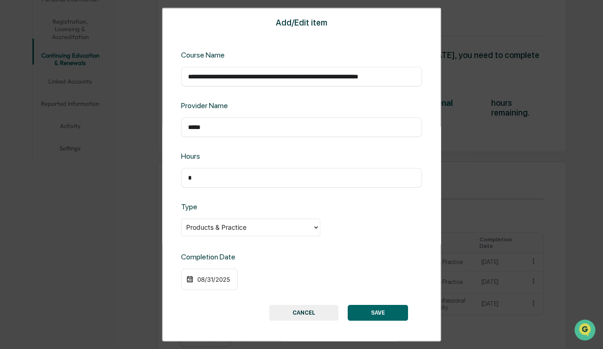
click at [381, 312] on button "SAVE" at bounding box center [378, 312] width 60 height 16
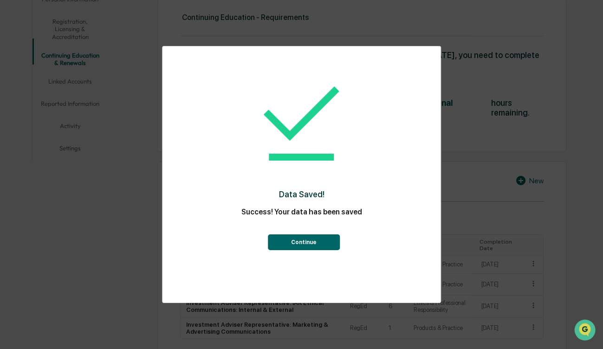
click at [305, 243] on button "Continue" at bounding box center [304, 242] width 72 height 16
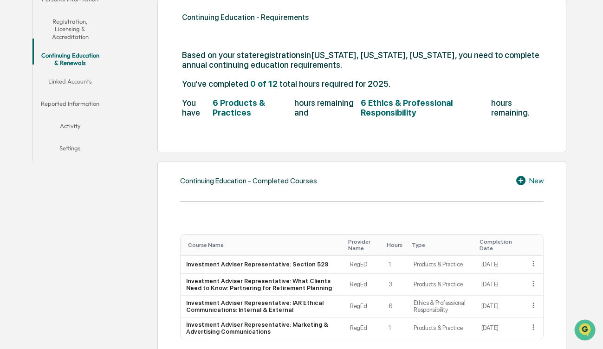
click at [531, 178] on div "New" at bounding box center [529, 180] width 28 height 11
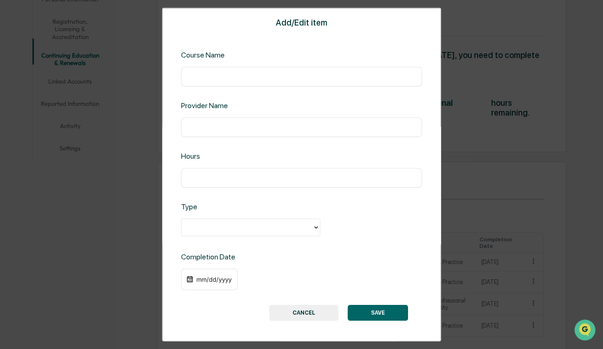
click at [210, 74] on input "text" at bounding box center [301, 76] width 227 height 9
type input "**********"
type input "*****"
type input "*"
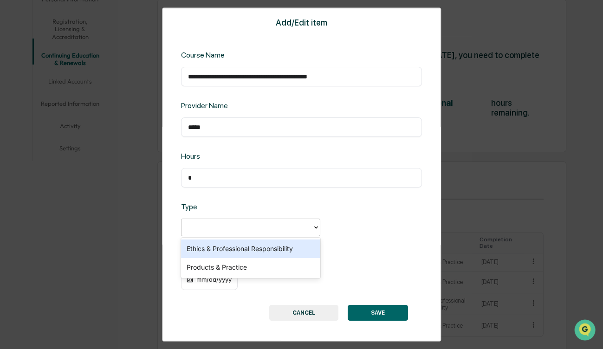
click at [219, 233] on div at bounding box center [247, 227] width 122 height 11
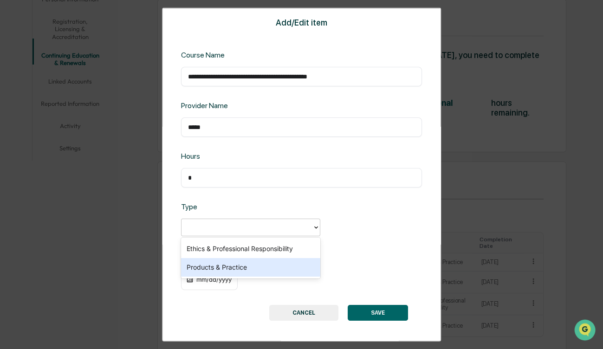
click at [221, 266] on div "Products & Practice" at bounding box center [250, 267] width 139 height 19
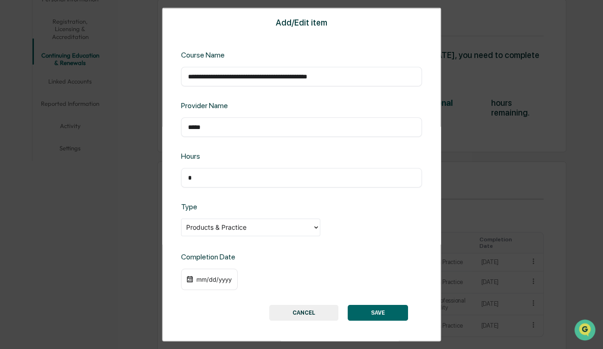
click at [208, 278] on div "mm/dd/yyyy" at bounding box center [213, 279] width 37 height 7
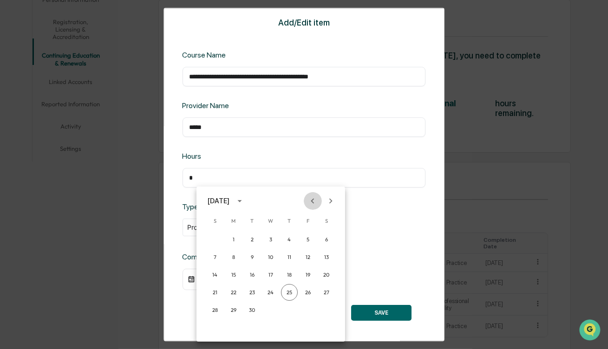
click at [310, 200] on icon "Previous month" at bounding box center [312, 201] width 10 height 10
click at [308, 274] on button "15" at bounding box center [307, 274] width 17 height 17
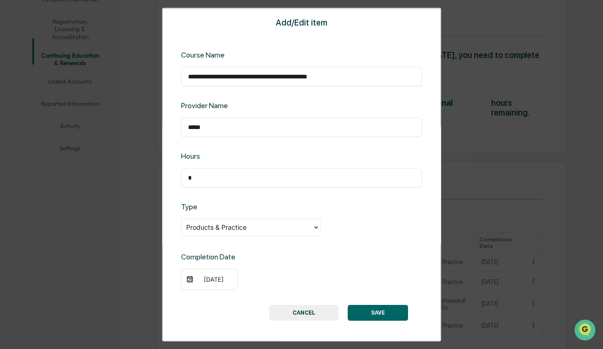
click at [383, 315] on button "SAVE" at bounding box center [378, 312] width 60 height 16
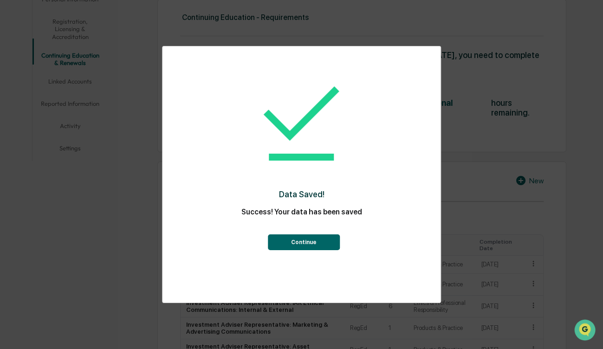
click at [302, 243] on button "Continue" at bounding box center [304, 242] width 72 height 16
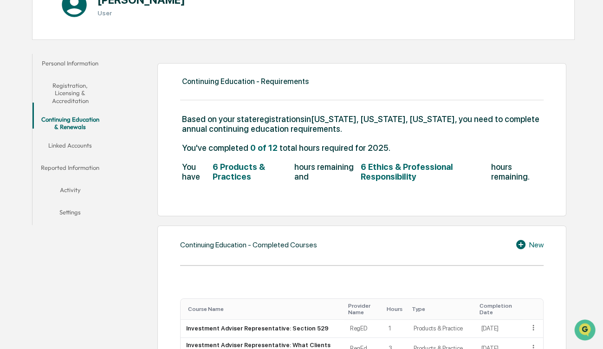
scroll to position [101, 0]
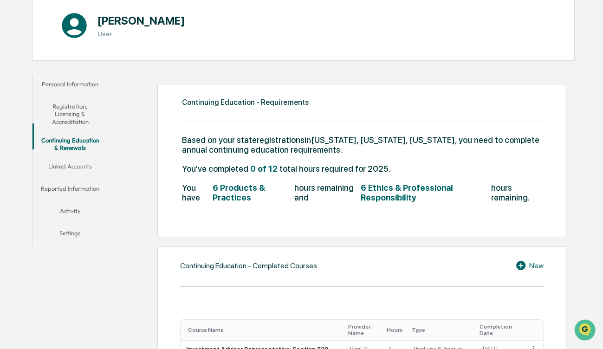
click at [63, 159] on button "Linked Accounts" at bounding box center [70, 168] width 76 height 22
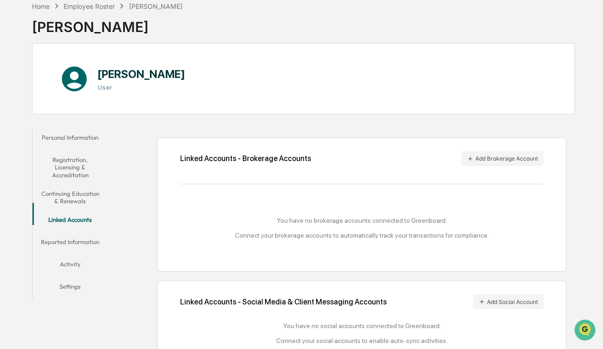
scroll to position [71, 0]
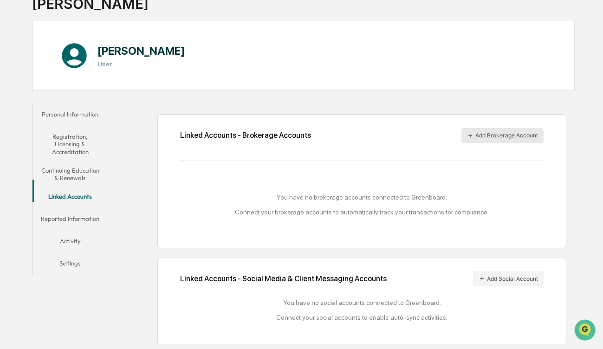
click at [494, 135] on button "Add Brokerage Account" at bounding box center [502, 135] width 82 height 15
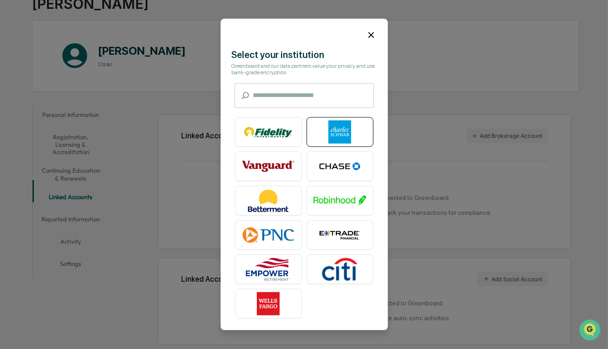
click at [331, 133] on img at bounding box center [339, 132] width 53 height 23
click at [337, 135] on img at bounding box center [339, 132] width 53 height 23
click at [369, 35] on icon at bounding box center [371, 35] width 10 height 10
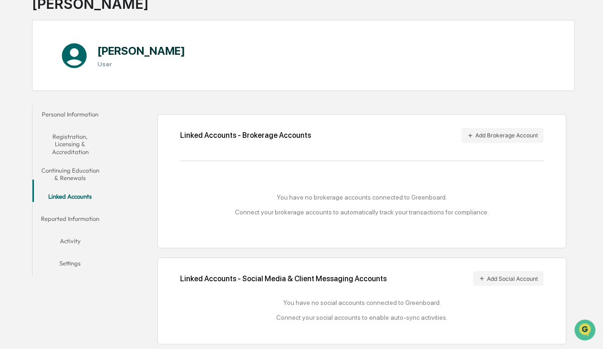
click at [67, 210] on button "Reported Information" at bounding box center [70, 220] width 76 height 22
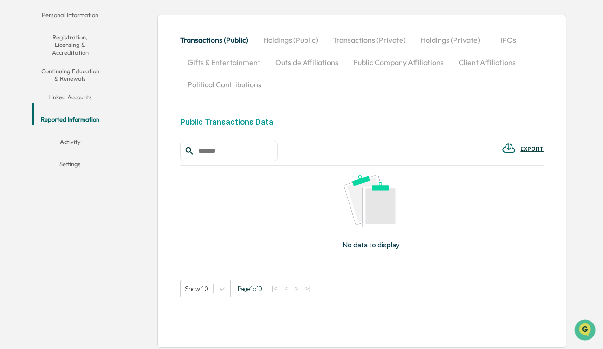
scroll to position [171, 0]
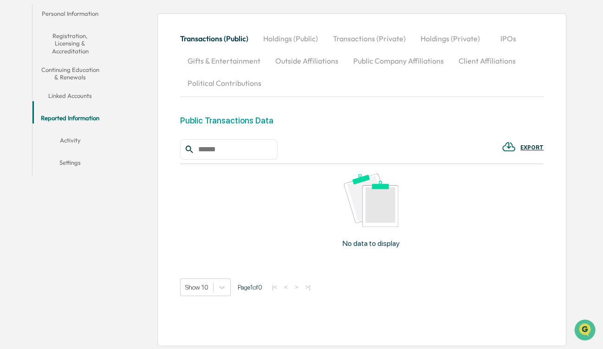
click at [71, 131] on button "Activity" at bounding box center [70, 142] width 76 height 22
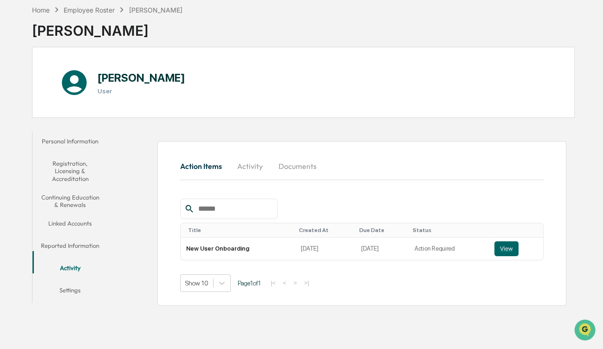
click at [72, 281] on button "Settings" at bounding box center [70, 292] width 76 height 22
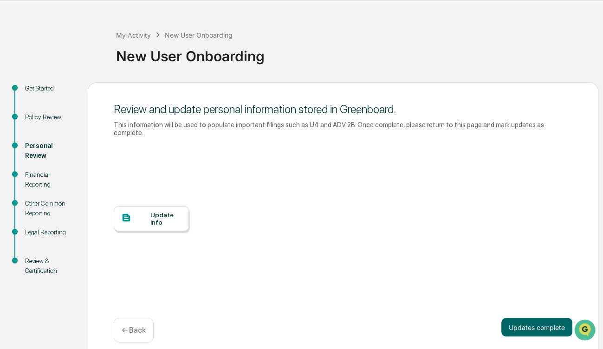
scroll to position [29, 0]
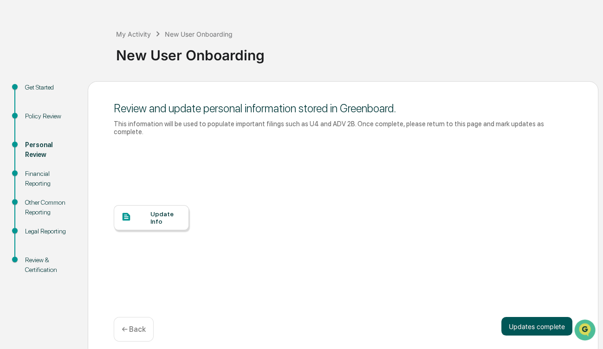
click at [529, 317] on button "Updates complete" at bounding box center [536, 326] width 71 height 19
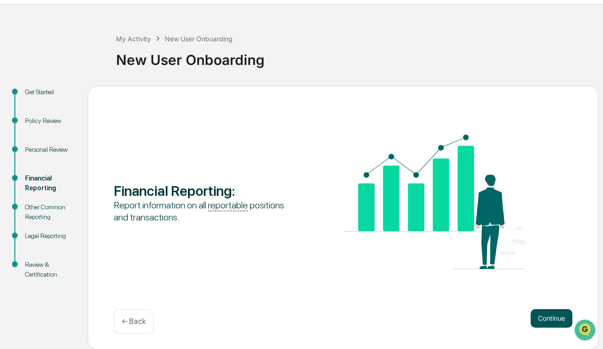
click at [538, 311] on button "Continue" at bounding box center [551, 318] width 42 height 19
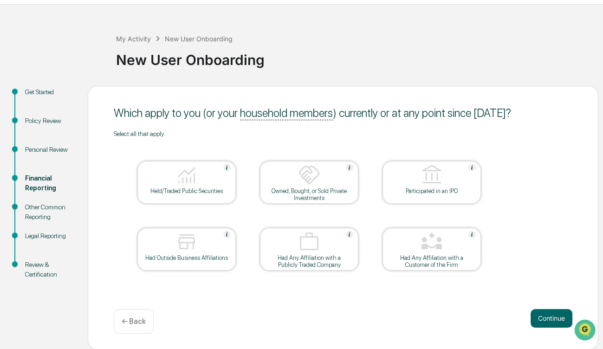
click at [183, 181] on img at bounding box center [186, 175] width 22 height 22
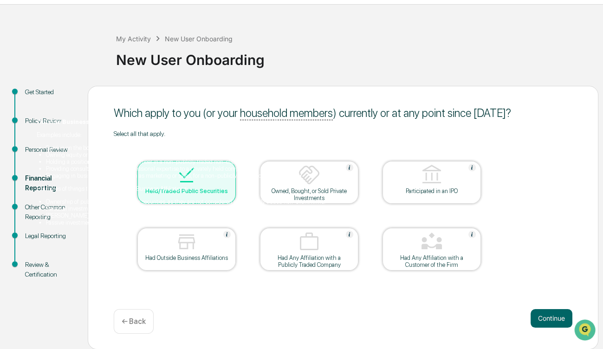
click at [226, 234] on img at bounding box center [226, 234] width 7 height 7
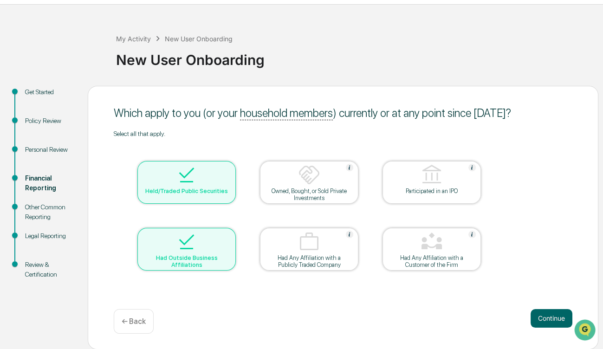
click at [226, 234] on div at bounding box center [186, 243] width 93 height 24
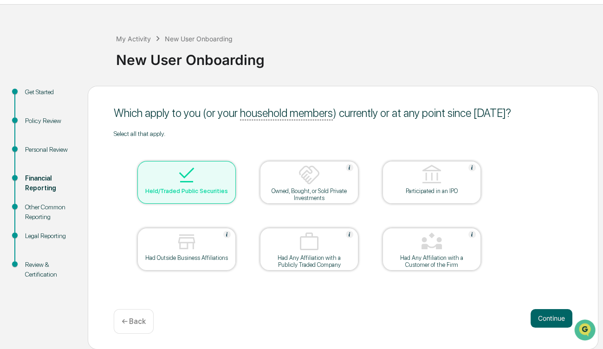
click at [449, 250] on div at bounding box center [431, 243] width 93 height 24
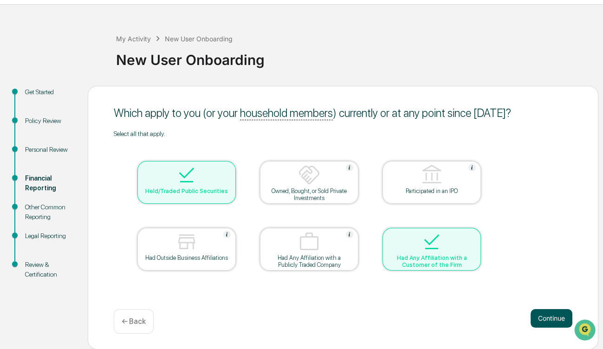
click at [549, 315] on button "Continue" at bounding box center [551, 318] width 42 height 19
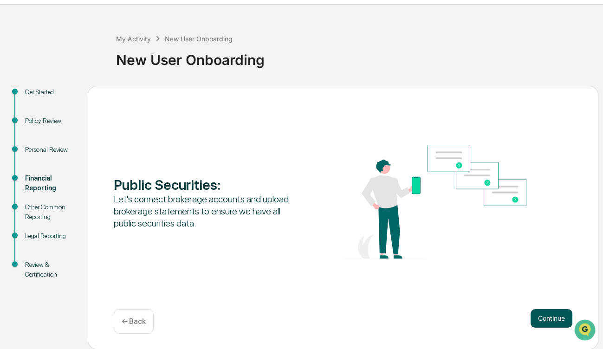
click at [547, 315] on button "Continue" at bounding box center [551, 318] width 42 height 19
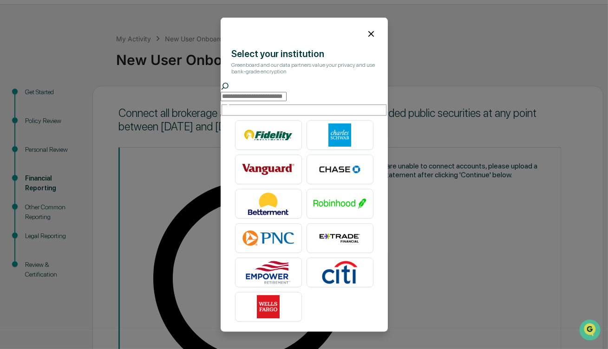
click at [370, 30] on icon at bounding box center [371, 34] width 10 height 10
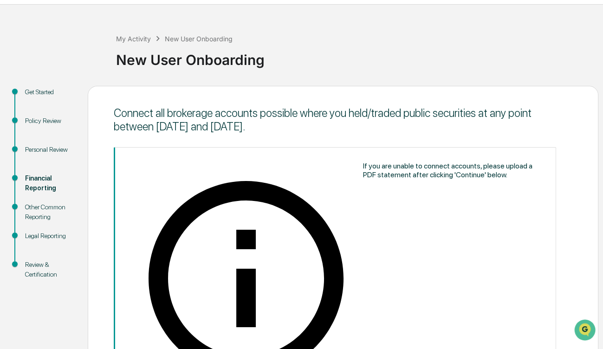
click at [134, 182] on icon at bounding box center [246, 279] width 234 height 234
click at [363, 179] on div "If you are unable to connect accounts, please upload a PDF statement after clic…" at bounding box center [452, 171] width 179 height 18
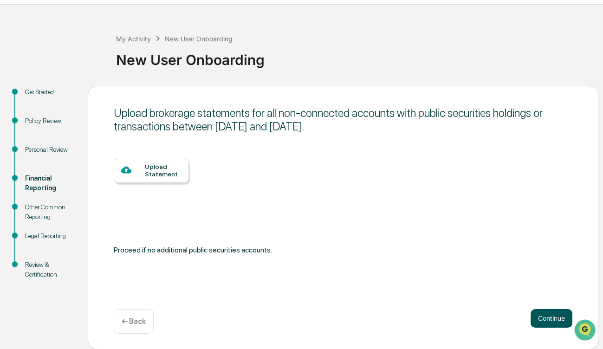
click at [555, 319] on button "Continue" at bounding box center [551, 318] width 42 height 19
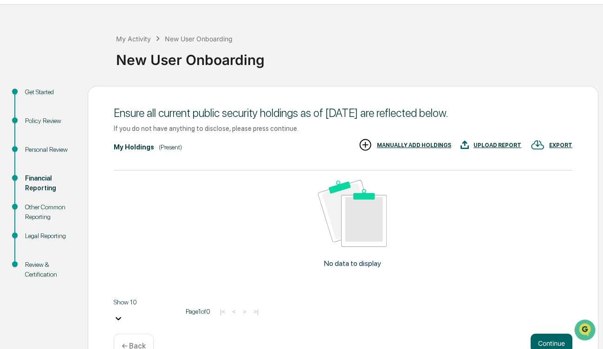
click at [494, 144] on div "UPLOAD REPORT" at bounding box center [497, 145] width 48 height 6
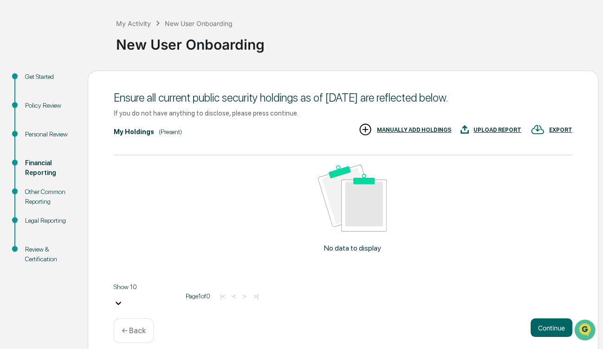
scroll to position [41, 0]
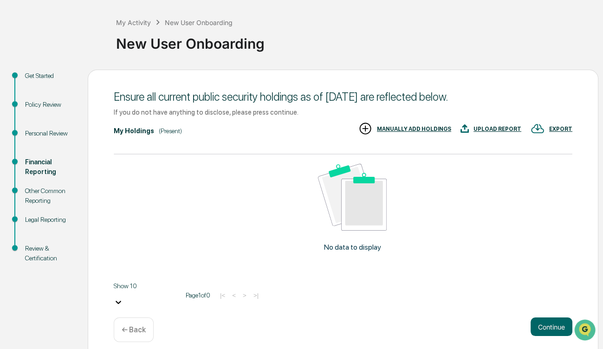
click at [510, 128] on div "UPLOAD REPORT" at bounding box center [497, 129] width 48 height 6
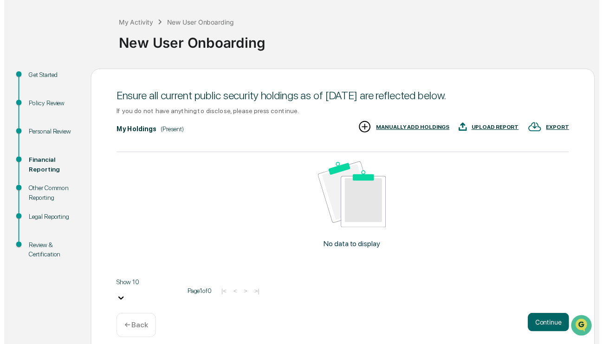
scroll to position [36, 0]
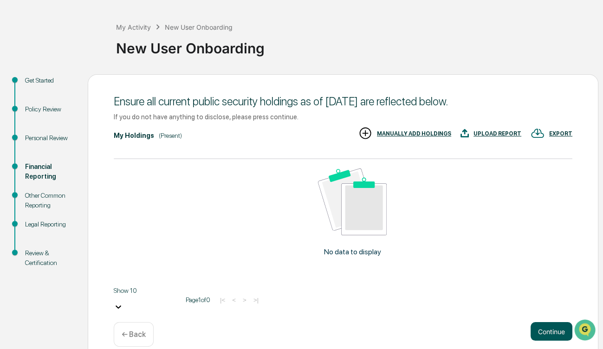
click at [552, 322] on button "Continue" at bounding box center [551, 331] width 42 height 19
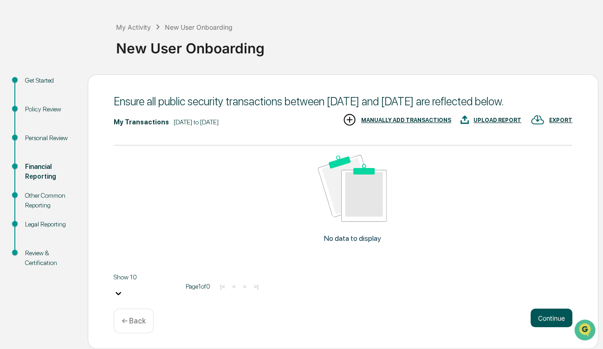
click at [562, 320] on button "Continue" at bounding box center [551, 318] width 42 height 19
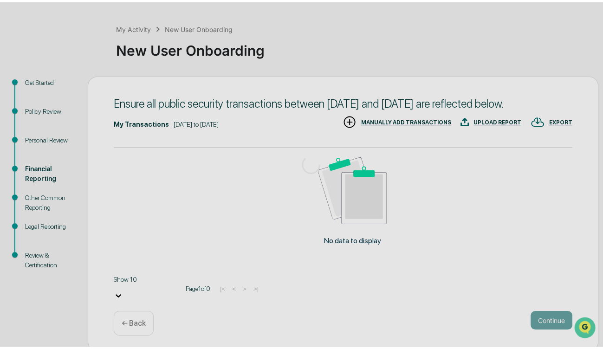
scroll to position [25, 0]
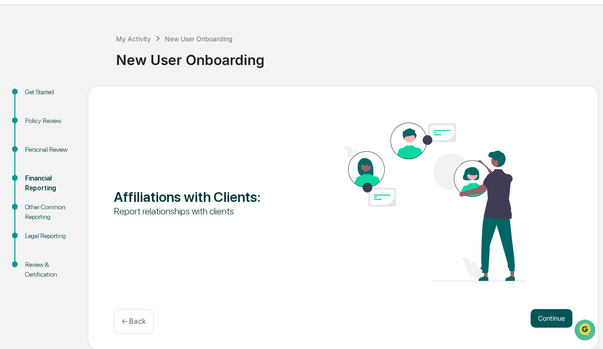
click at [548, 314] on button "Continue" at bounding box center [551, 318] width 42 height 19
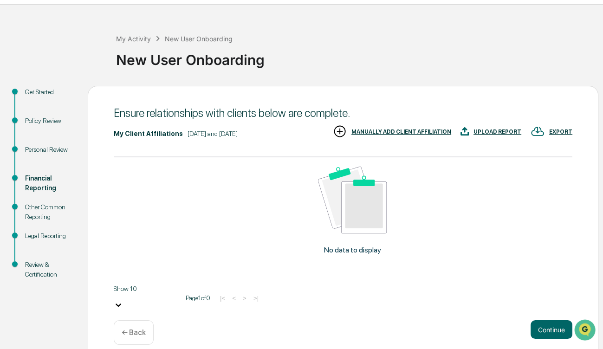
click at [401, 133] on div "MANUALLY ADD CLIENT AFFILIATION" at bounding box center [401, 132] width 100 height 6
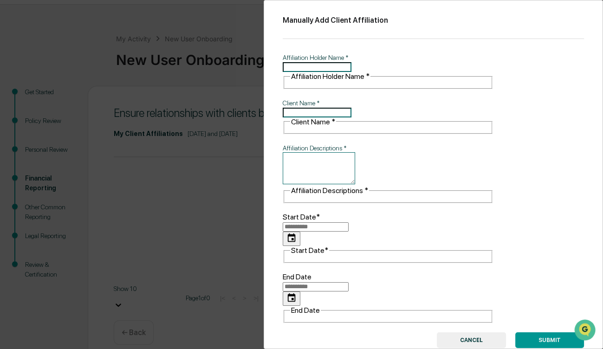
click at [351, 66] on input "Affiliation Holder Name   *" at bounding box center [317, 67] width 69 height 10
click at [287, 66] on input "Affiliation Holder Name   *" at bounding box center [317, 67] width 69 height 10
click at [338, 62] on input "Affiliation Holder Name   *" at bounding box center [317, 67] width 69 height 10
click at [312, 55] on div "Affiliation Holder Name   * Affiliation Holder Name   *" at bounding box center [388, 71] width 211 height 36
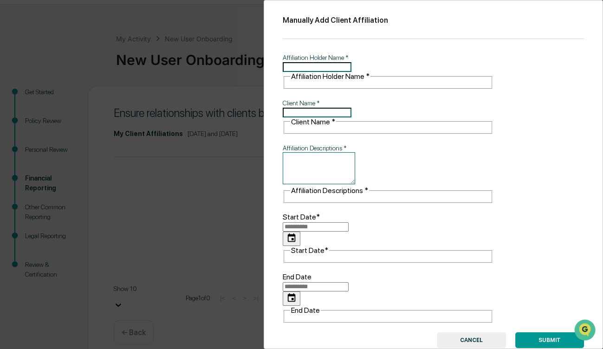
click at [318, 67] on input "Affiliation Holder Name   *" at bounding box center [317, 67] width 69 height 10
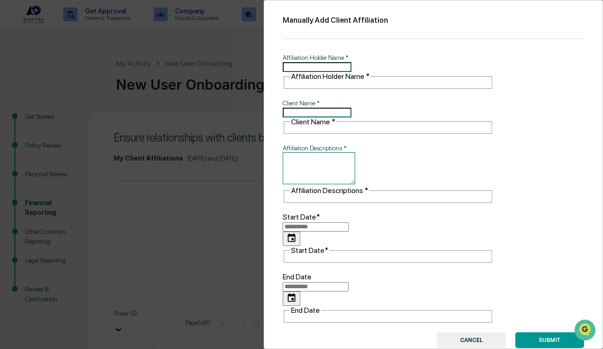
click at [480, 332] on button "CANCEL" at bounding box center [471, 340] width 69 height 16
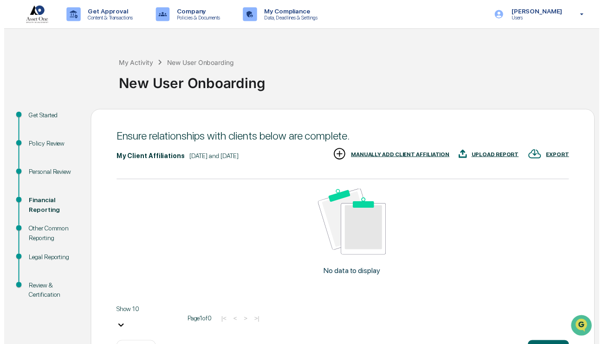
scroll to position [27, 0]
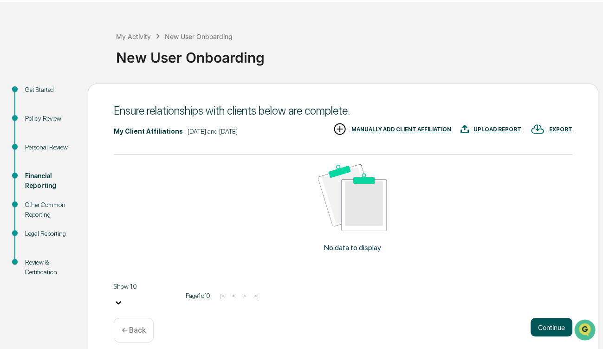
click at [552, 318] on button "Continue" at bounding box center [551, 327] width 42 height 19
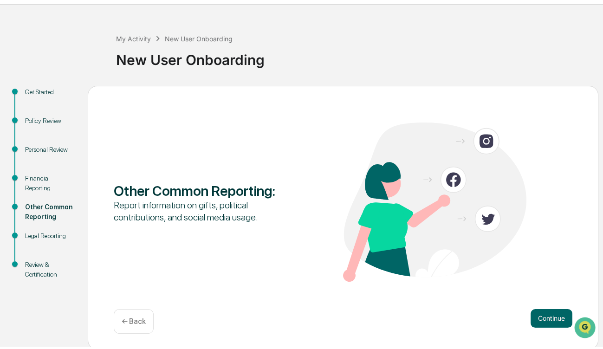
scroll to position [25, 0]
click at [550, 313] on button "Continue" at bounding box center [551, 318] width 42 height 19
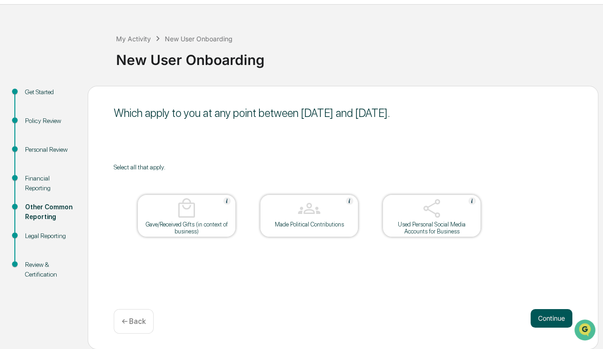
click at [545, 314] on button "Continue" at bounding box center [551, 318] width 42 height 19
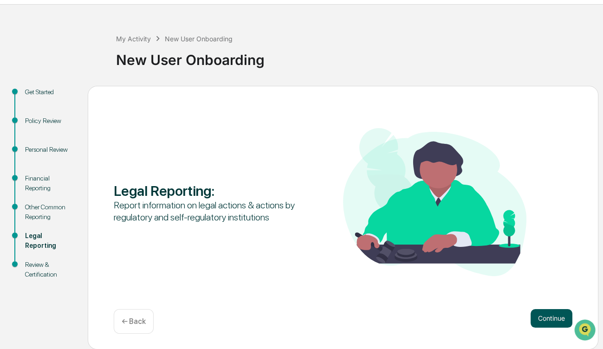
click at [546, 317] on button "Continue" at bounding box center [551, 318] width 42 height 19
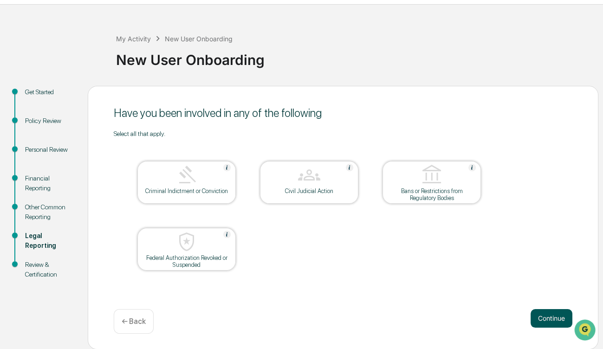
click at [542, 313] on button "Continue" at bounding box center [551, 318] width 42 height 19
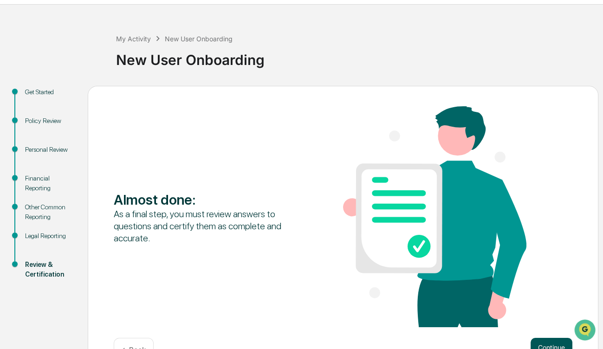
click at [552, 343] on button "Continue" at bounding box center [551, 347] width 42 height 19
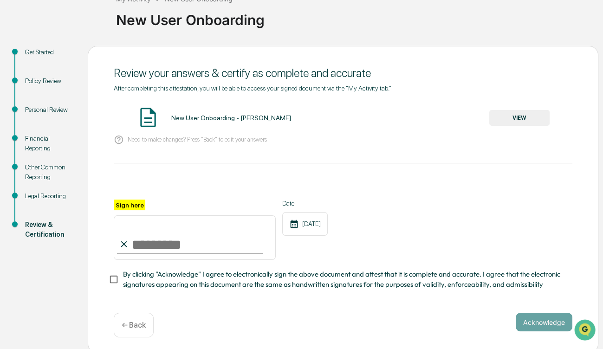
scroll to position [71, 0]
